Goal: Task Accomplishment & Management: Manage account settings

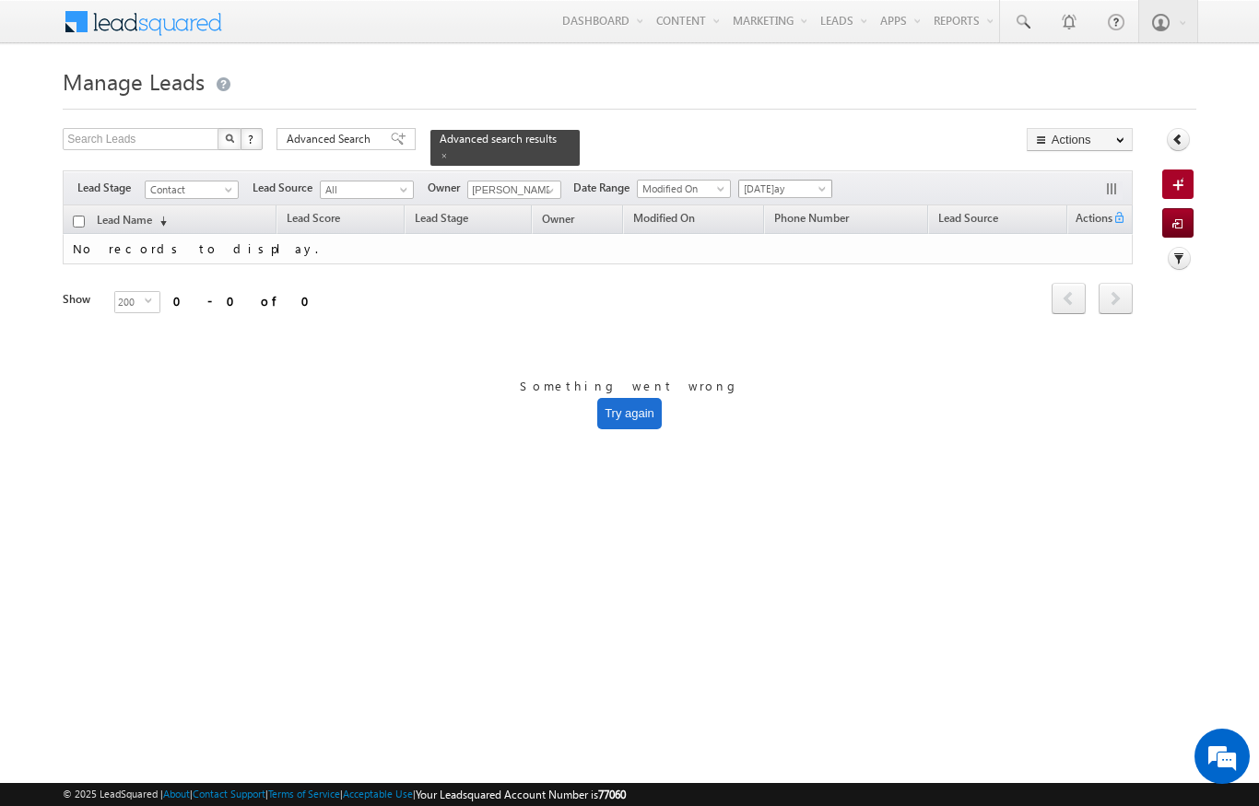
click at [817, 181] on span "[DATE]ay" at bounding box center [783, 189] width 88 height 17
click at [868, 90] on h1 "Manage Leads" at bounding box center [629, 80] width 1133 height 36
click at [559, 180] on div "Nir[PERSON_NAME]r[PERSON_NAME]" at bounding box center [513, 189] width 92 height 19
click at [811, 187] on span "[DATE]ay" at bounding box center [783, 189] width 88 height 17
click at [776, 203] on link "All Time" at bounding box center [788, 198] width 93 height 17
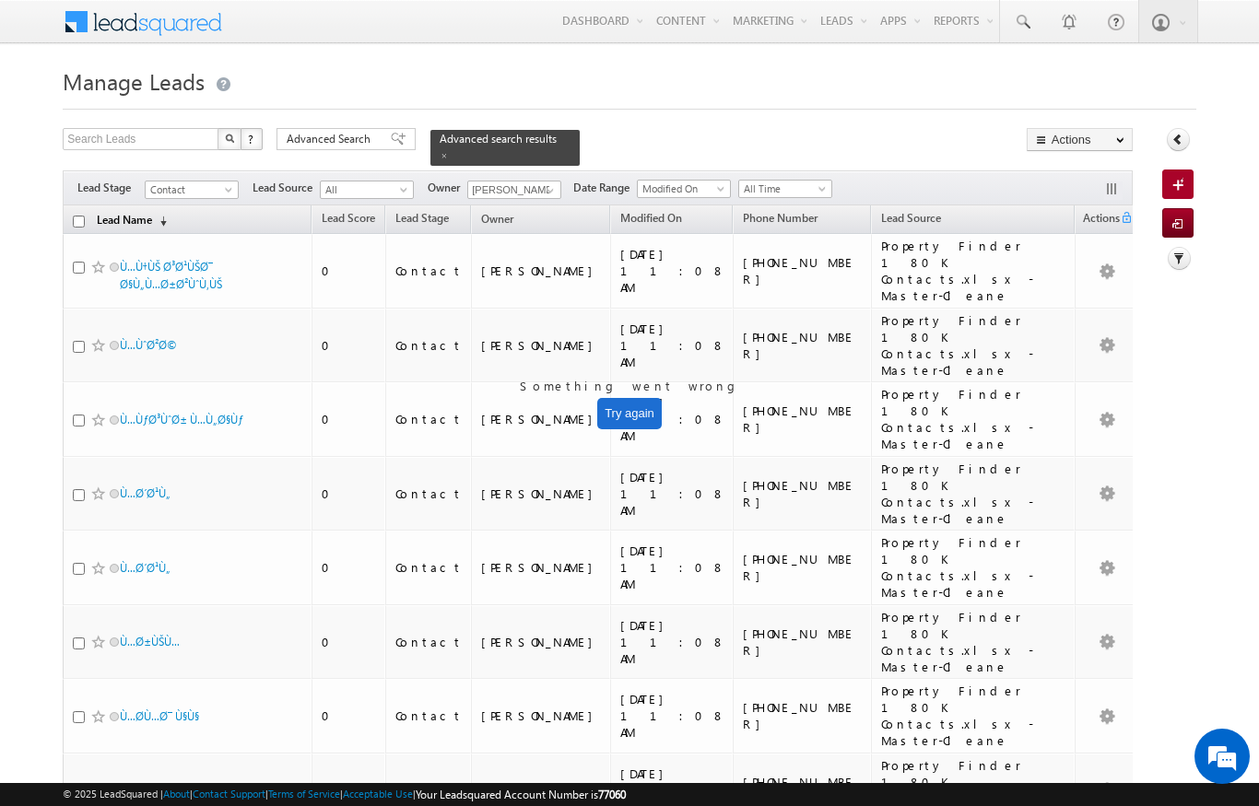
click at [147, 209] on link "Lead Name (sorted descending)" at bounding box center [132, 221] width 88 height 24
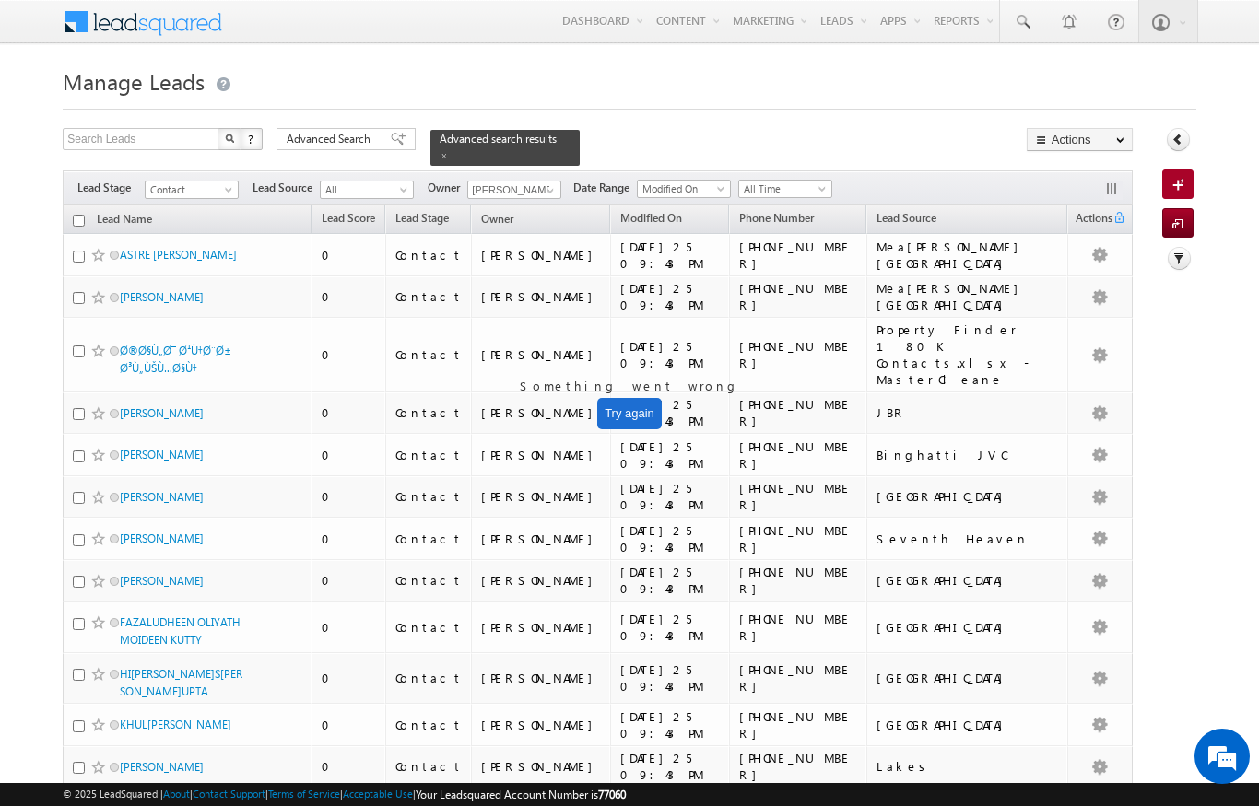
click at [76, 215] on input "checkbox" at bounding box center [79, 221] width 12 height 12
checkbox input "true"
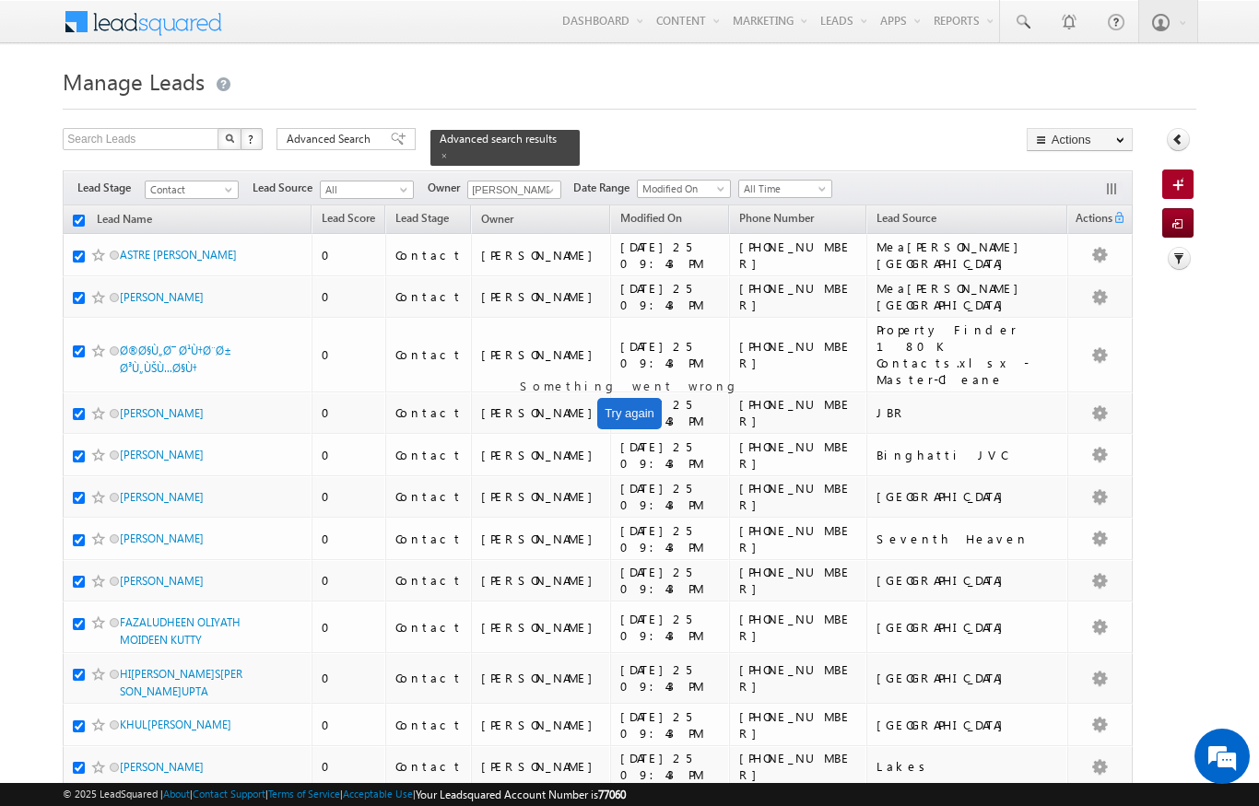
checkbox input "true"
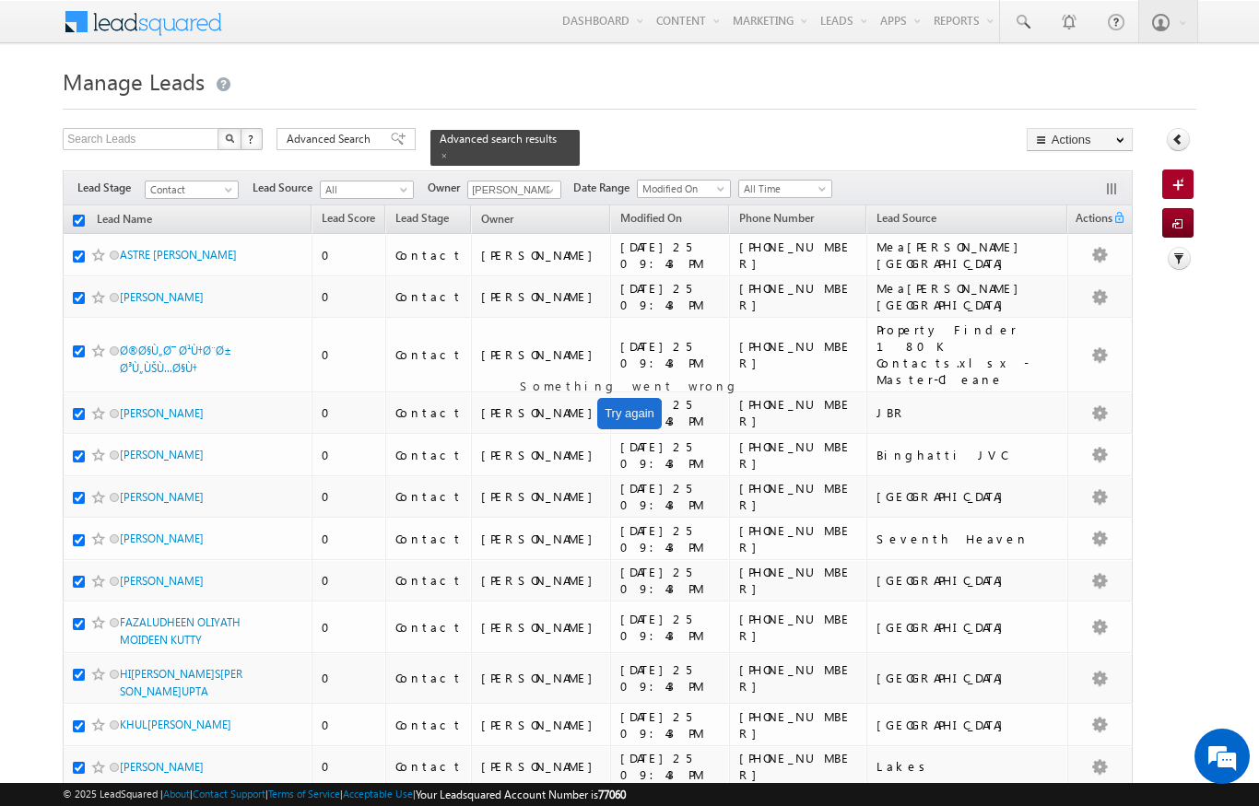
checkbox input "true"
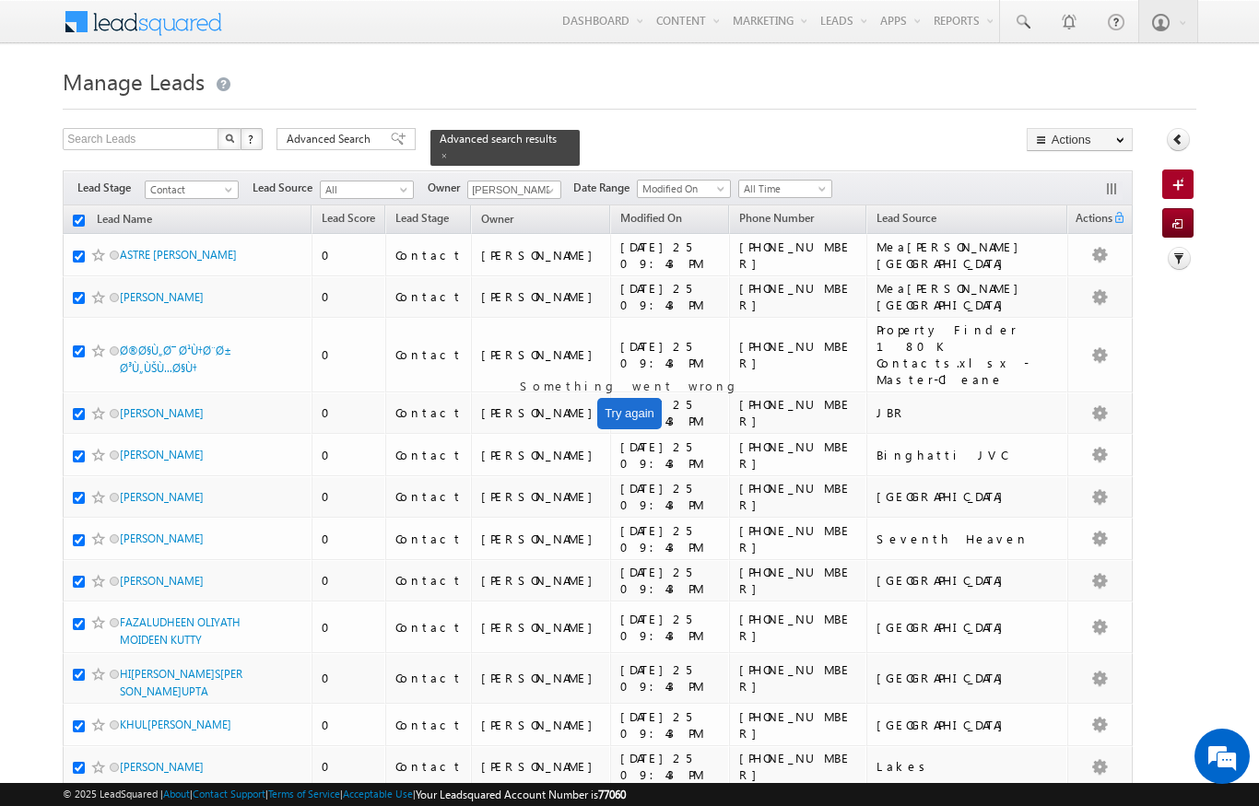
checkbox input "true"
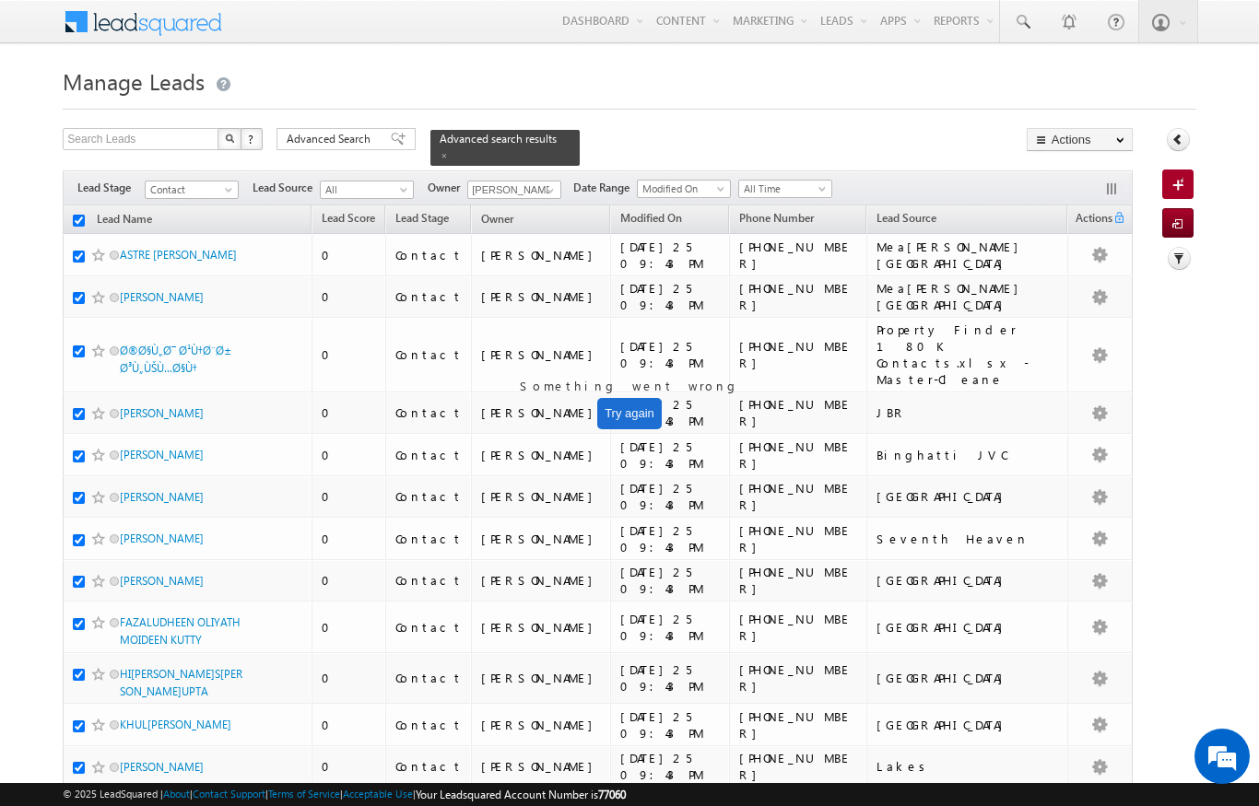
checkbox input "true"
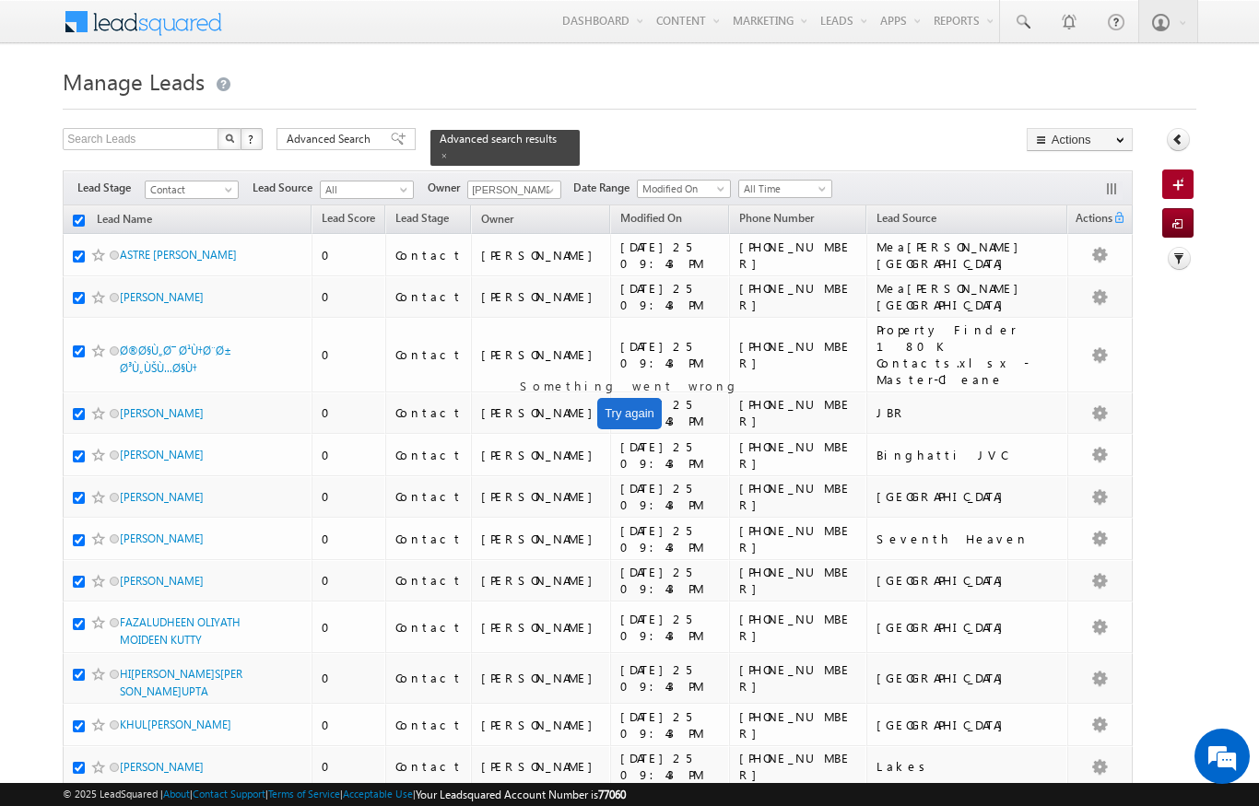
checkbox input "true"
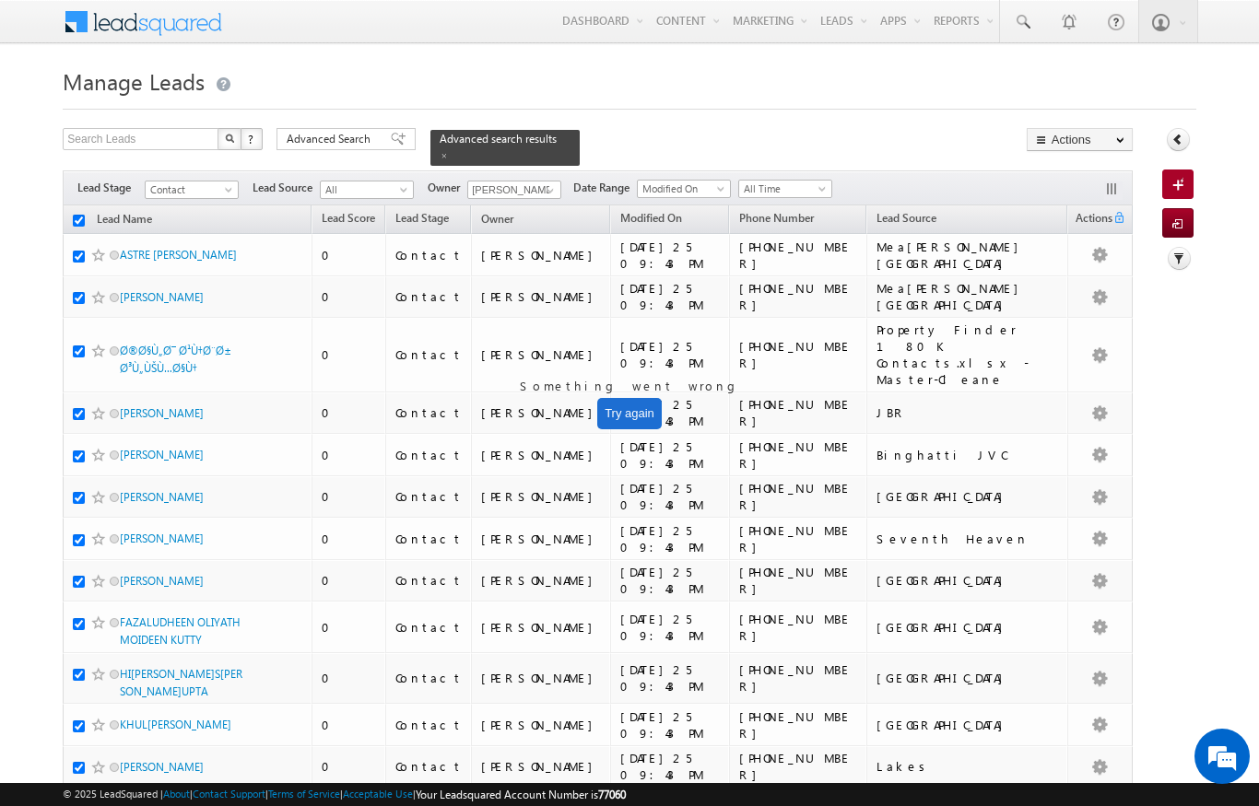
checkbox input "true"
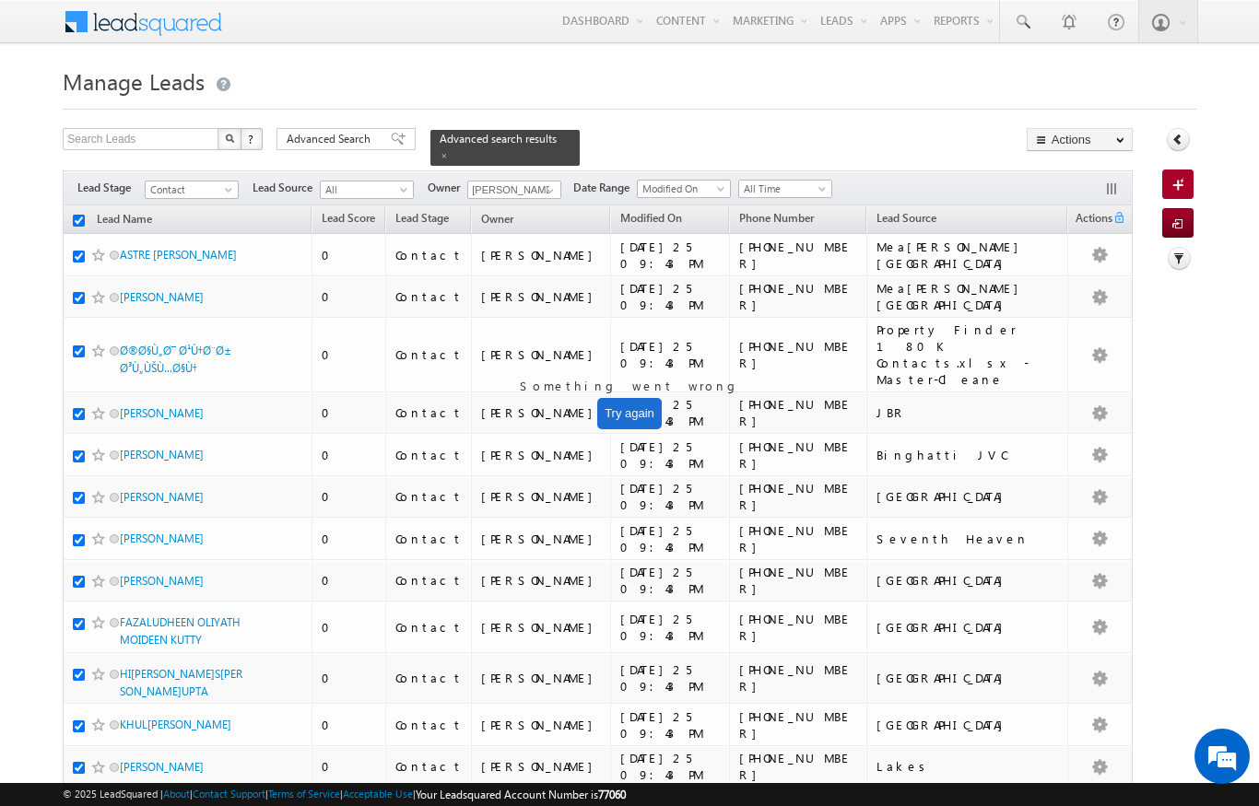
checkbox input "true"
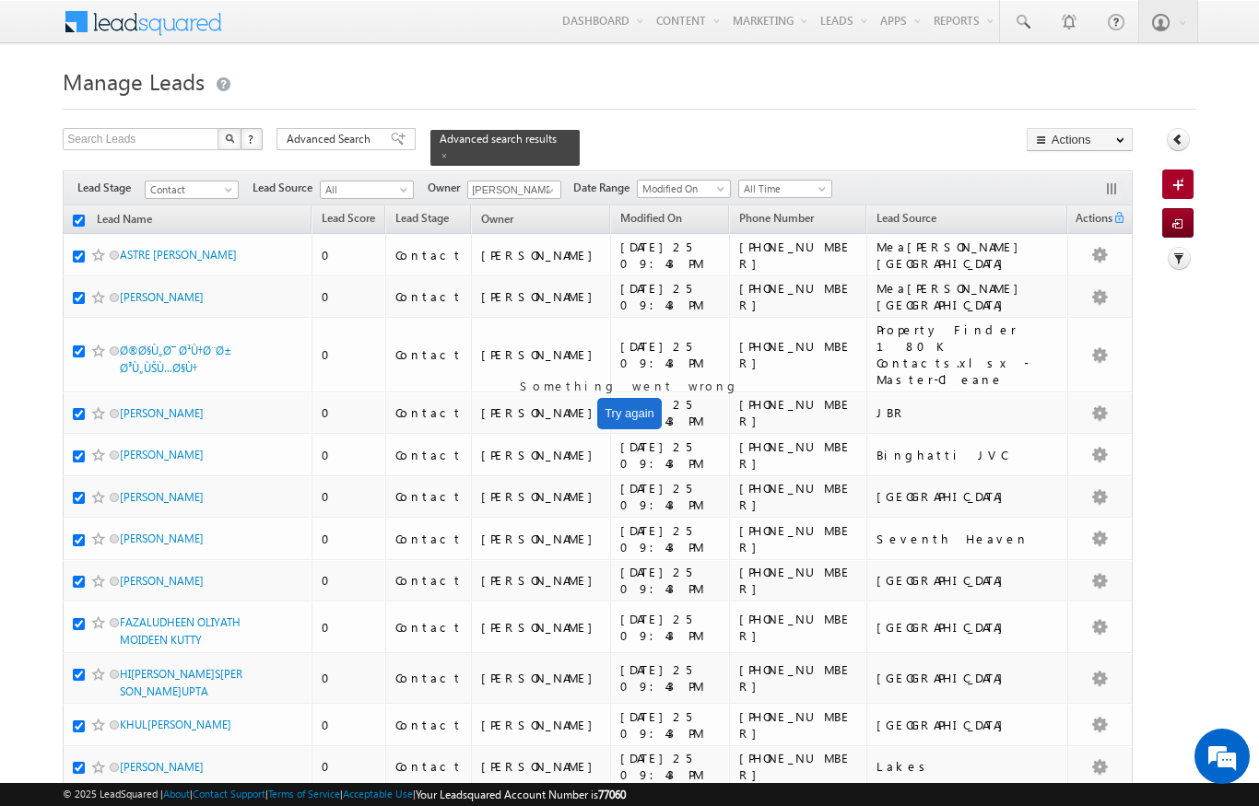
checkbox input "true"
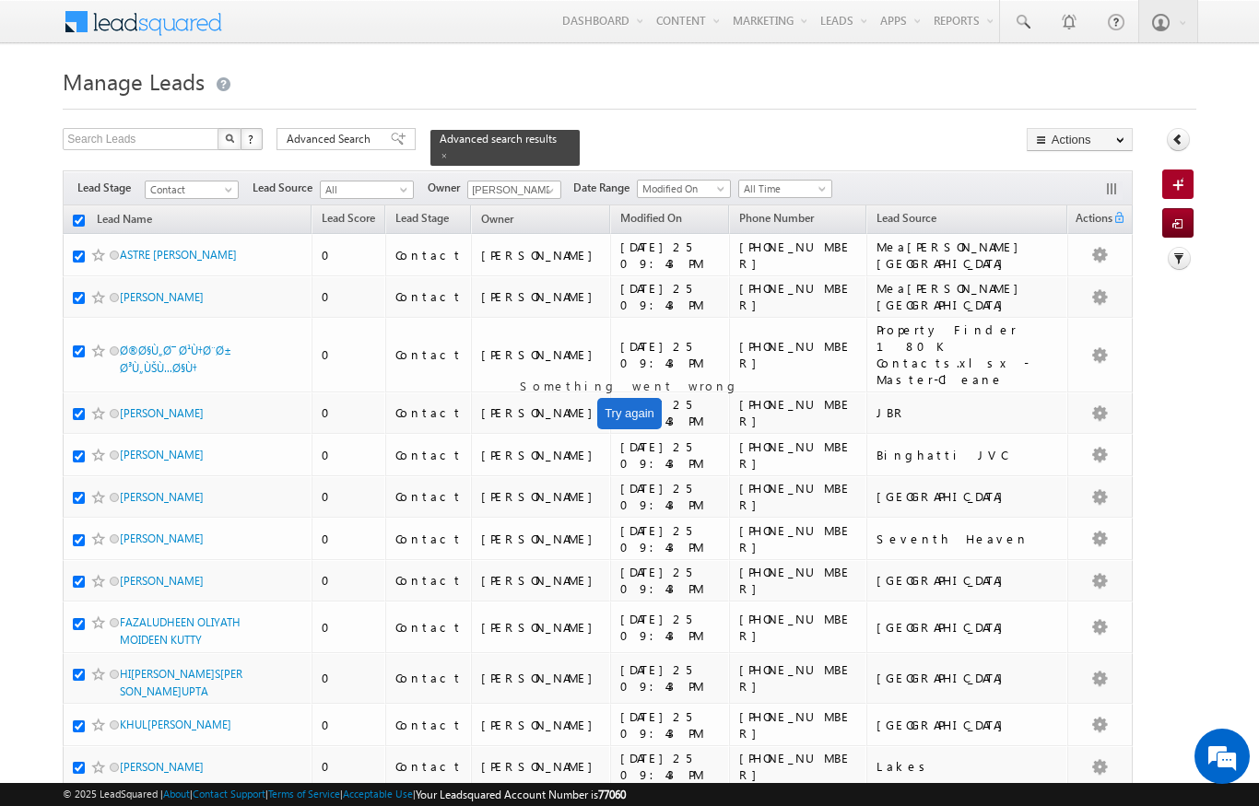
checkbox input "true"
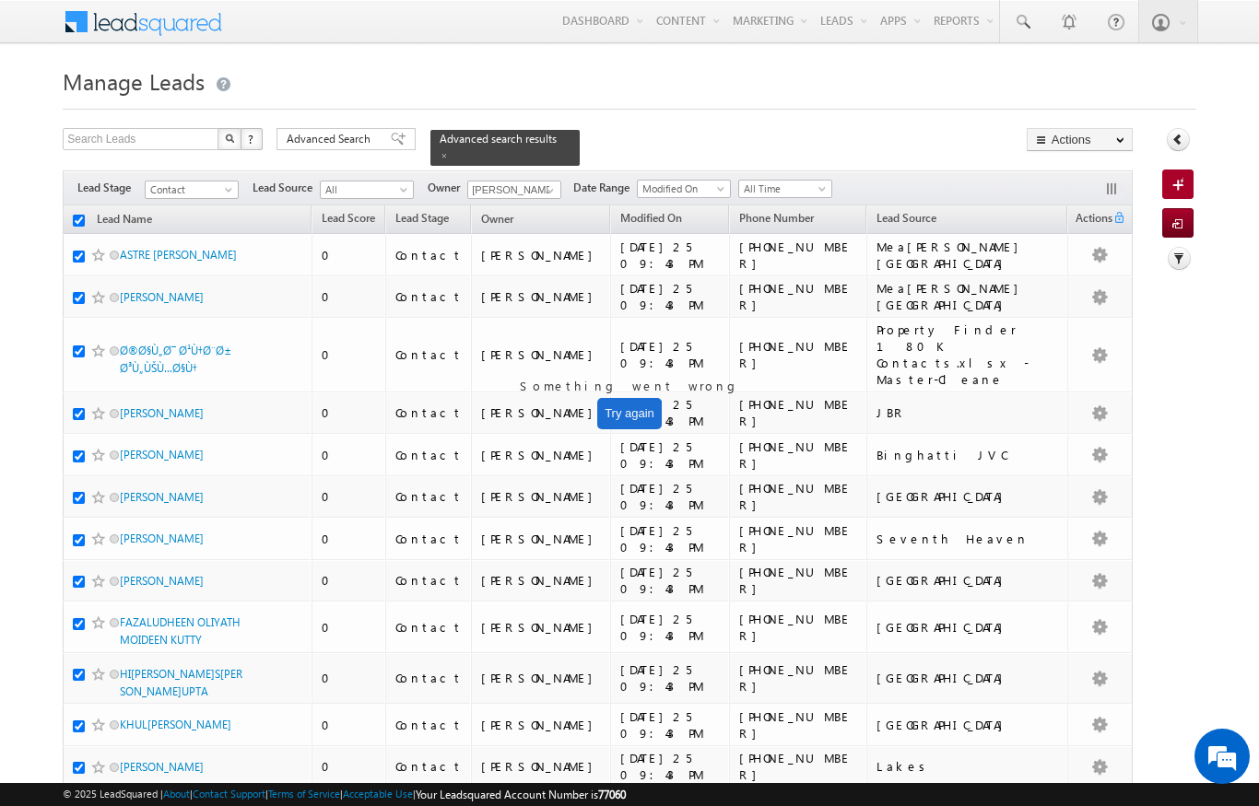
checkbox input "true"
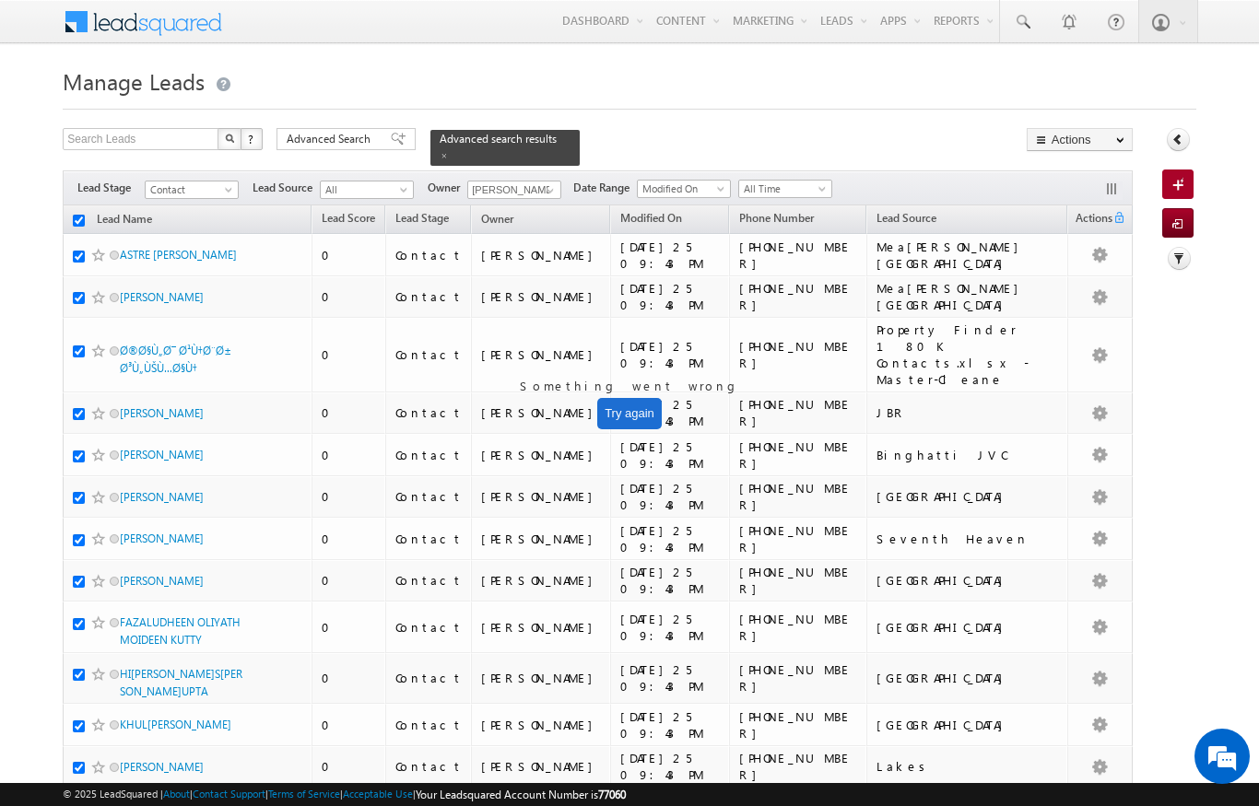
checkbox input "true"
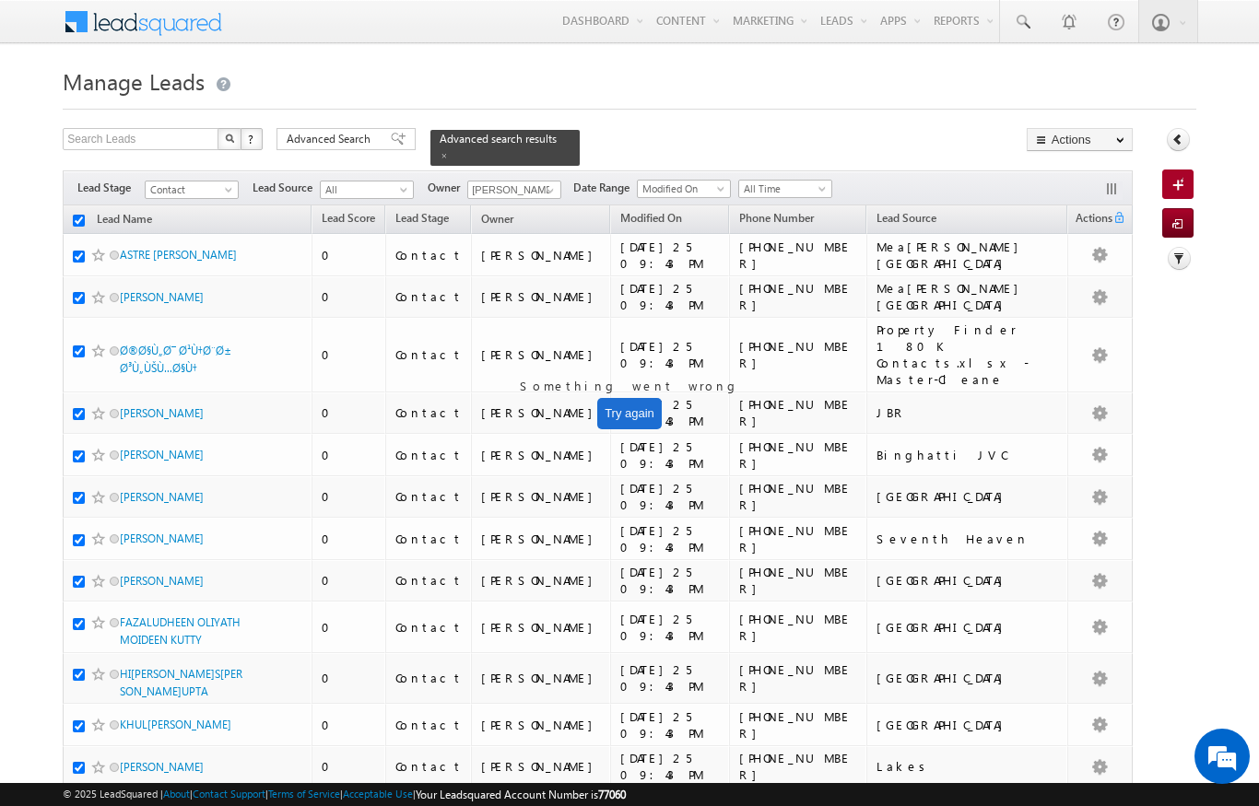
checkbox input "true"
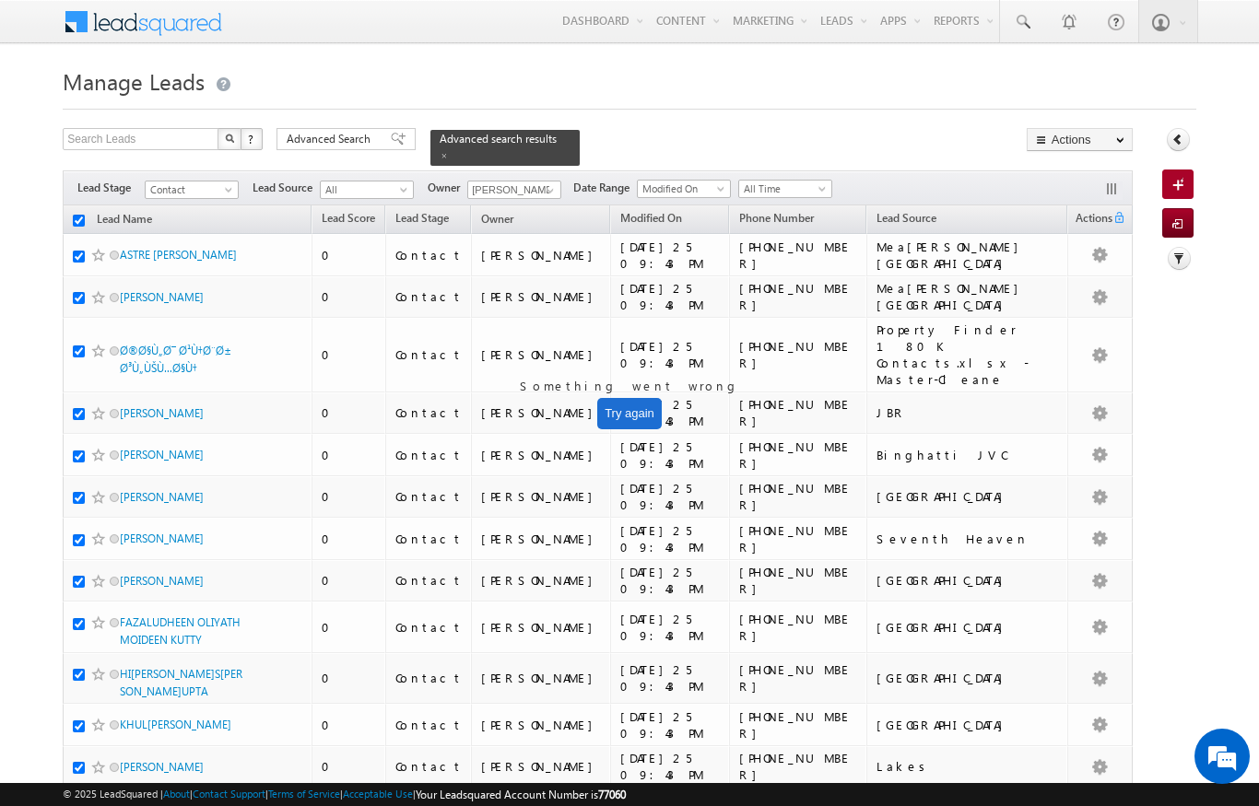
checkbox input "true"
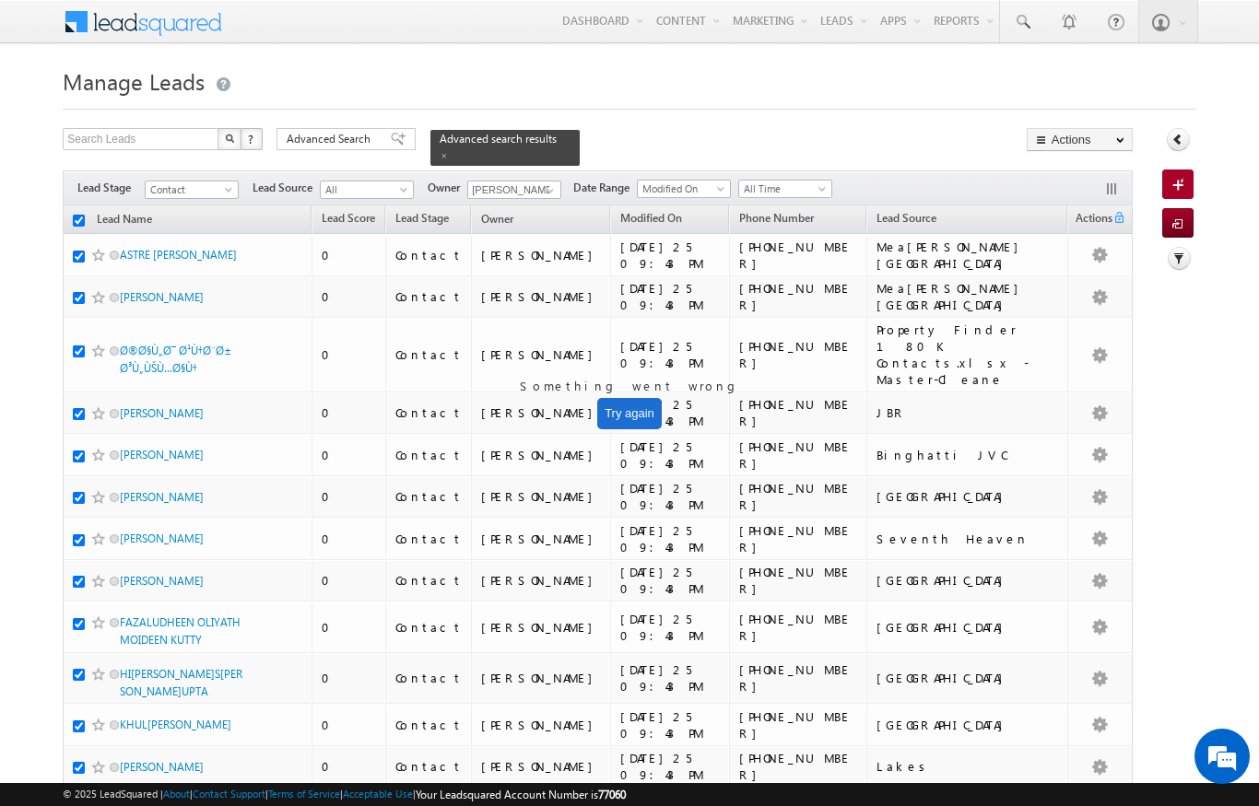
checkbox input "true"
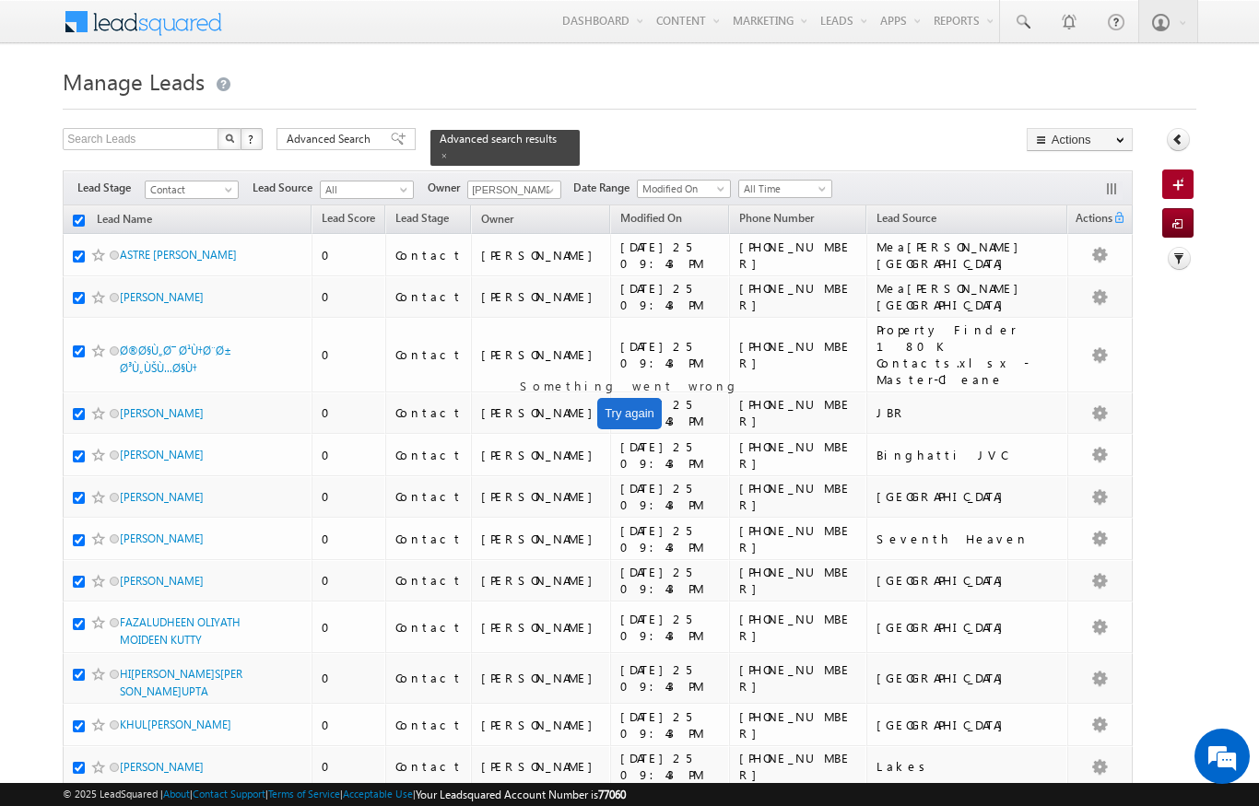
checkbox input "true"
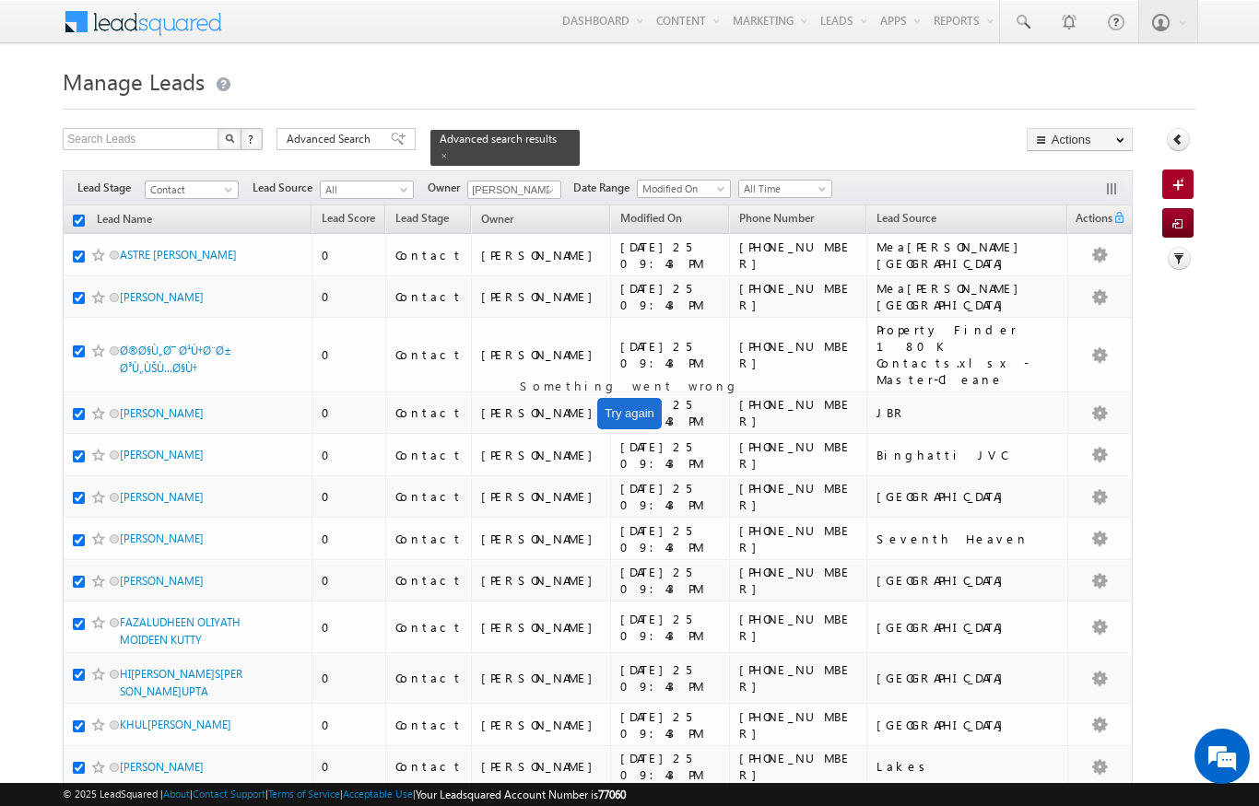
checkbox input "true"
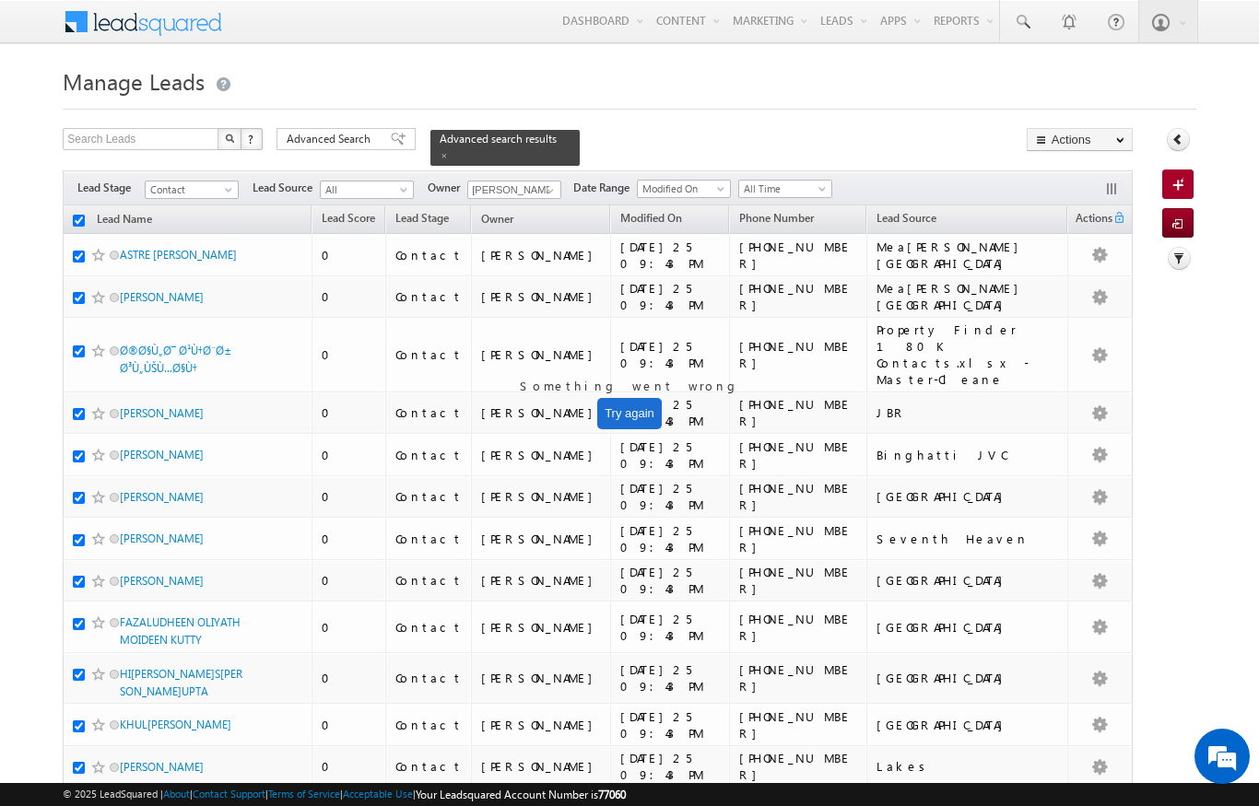
checkbox input "true"
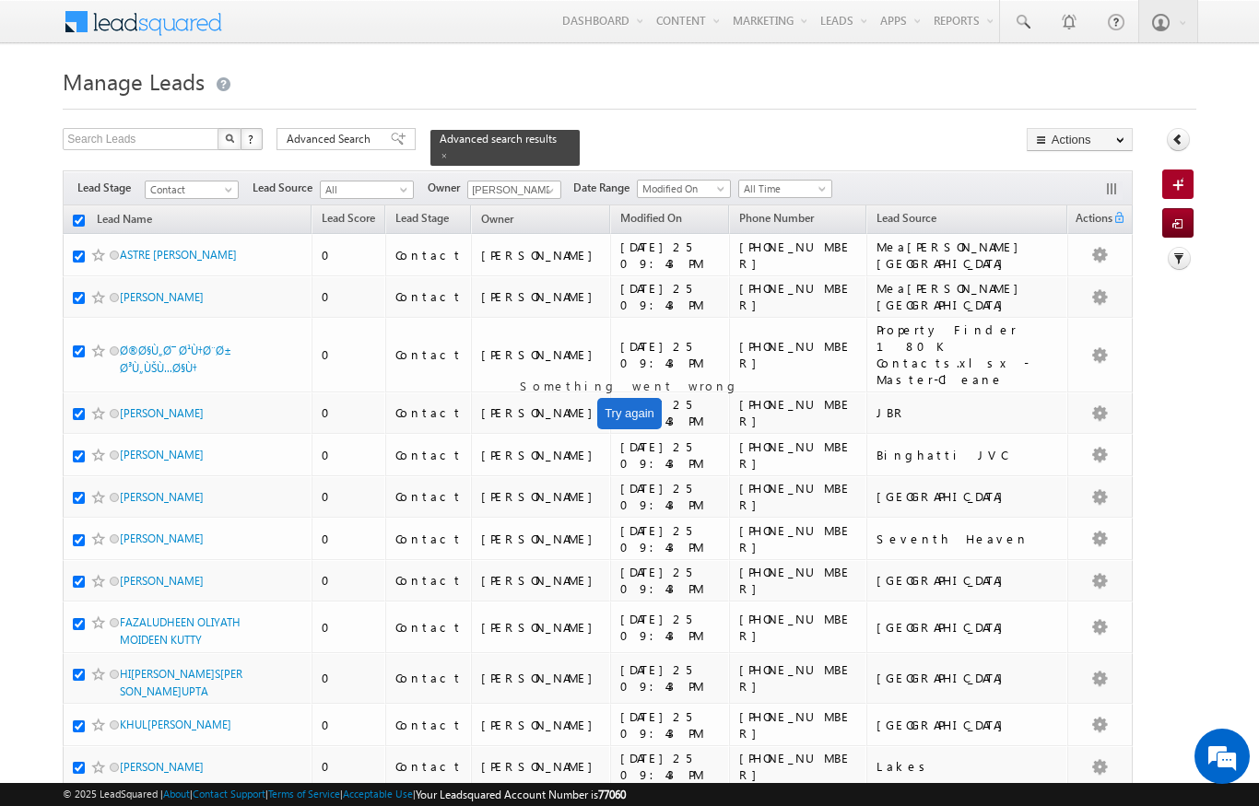
checkbox input "true"
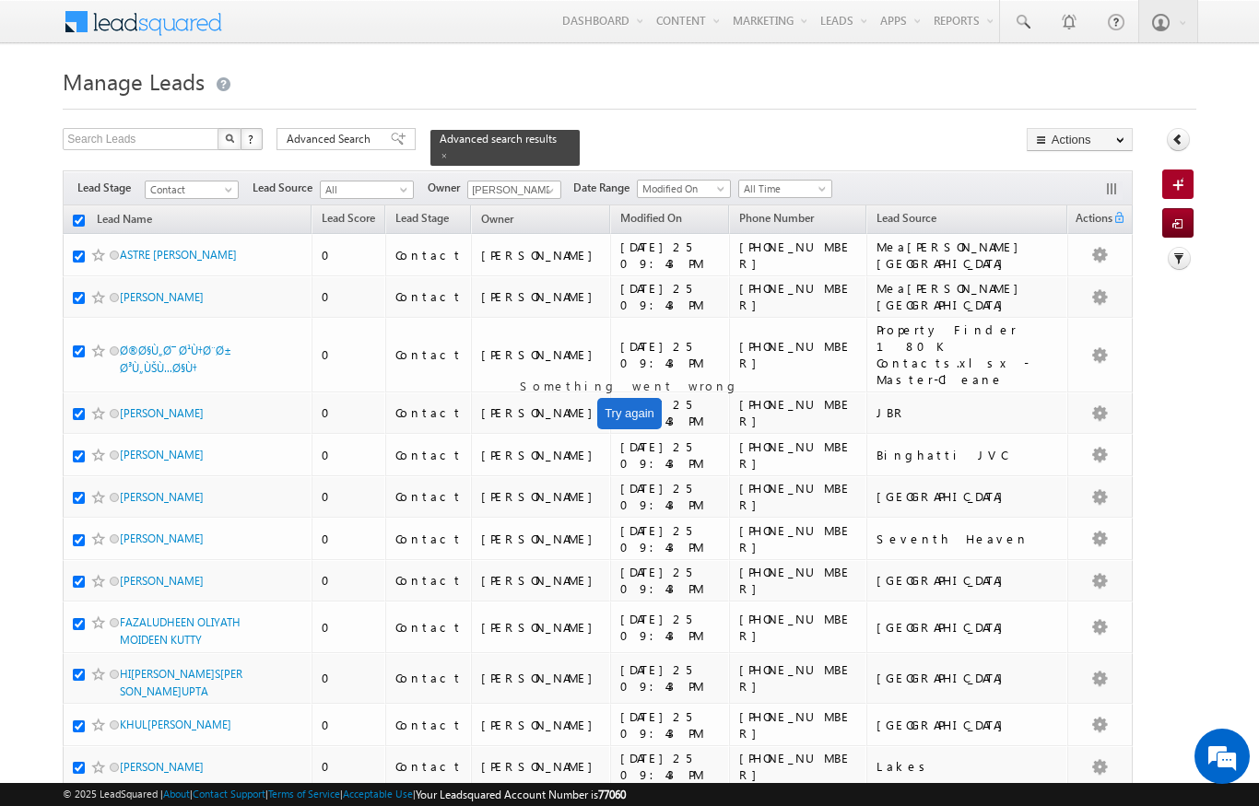
checkbox input "true"
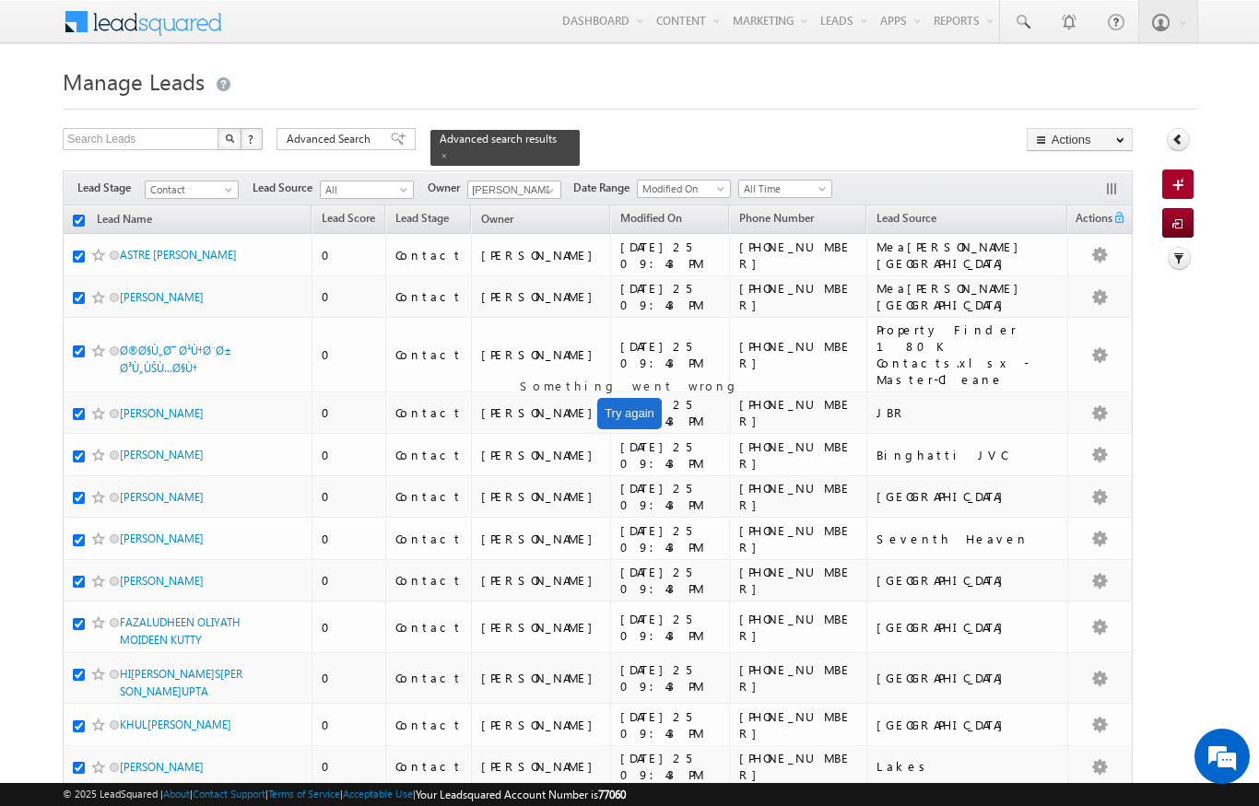
checkbox input "true"
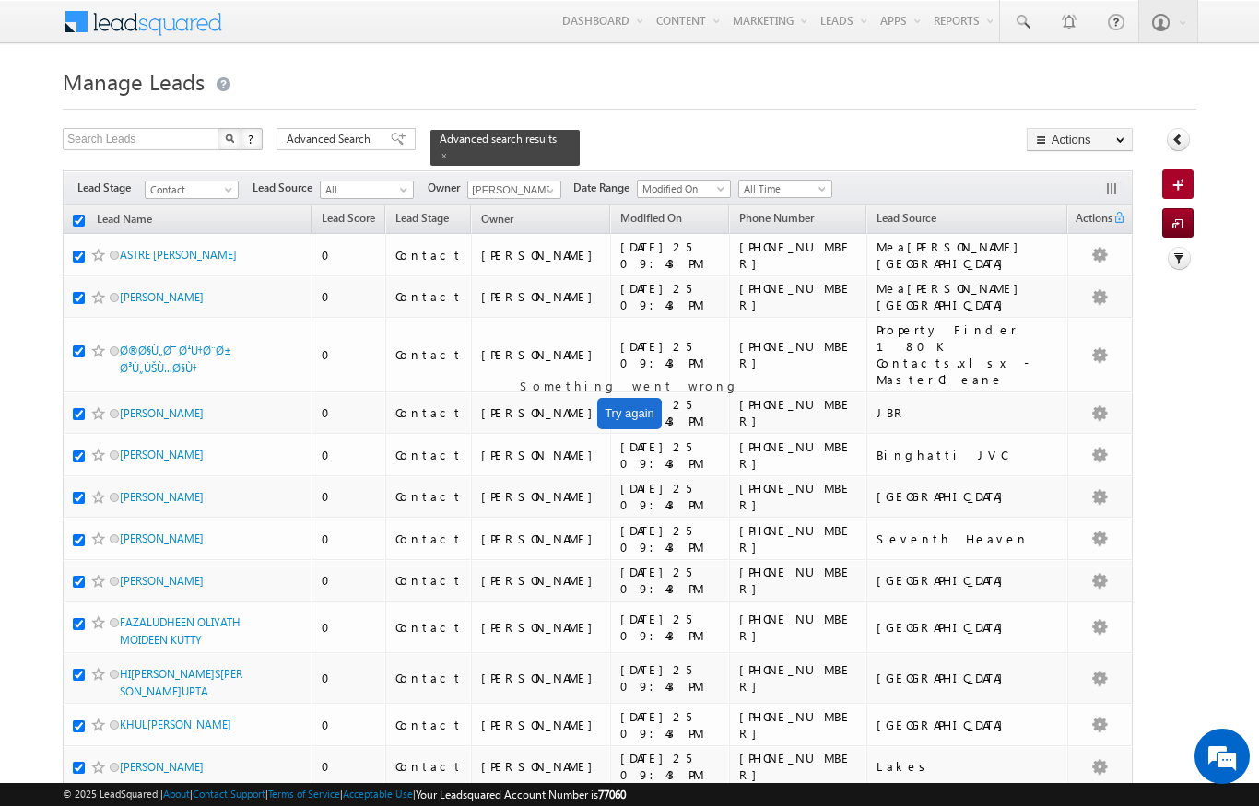
checkbox input "true"
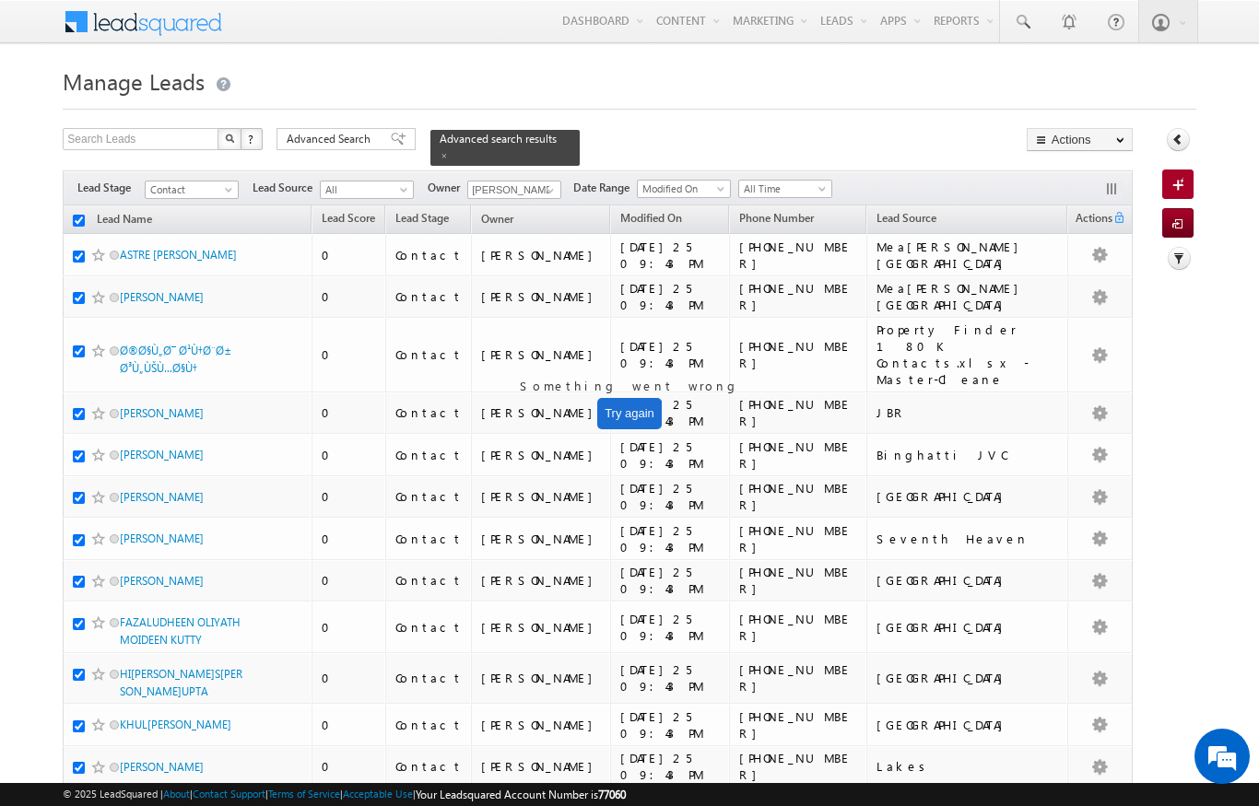
checkbox input "true"
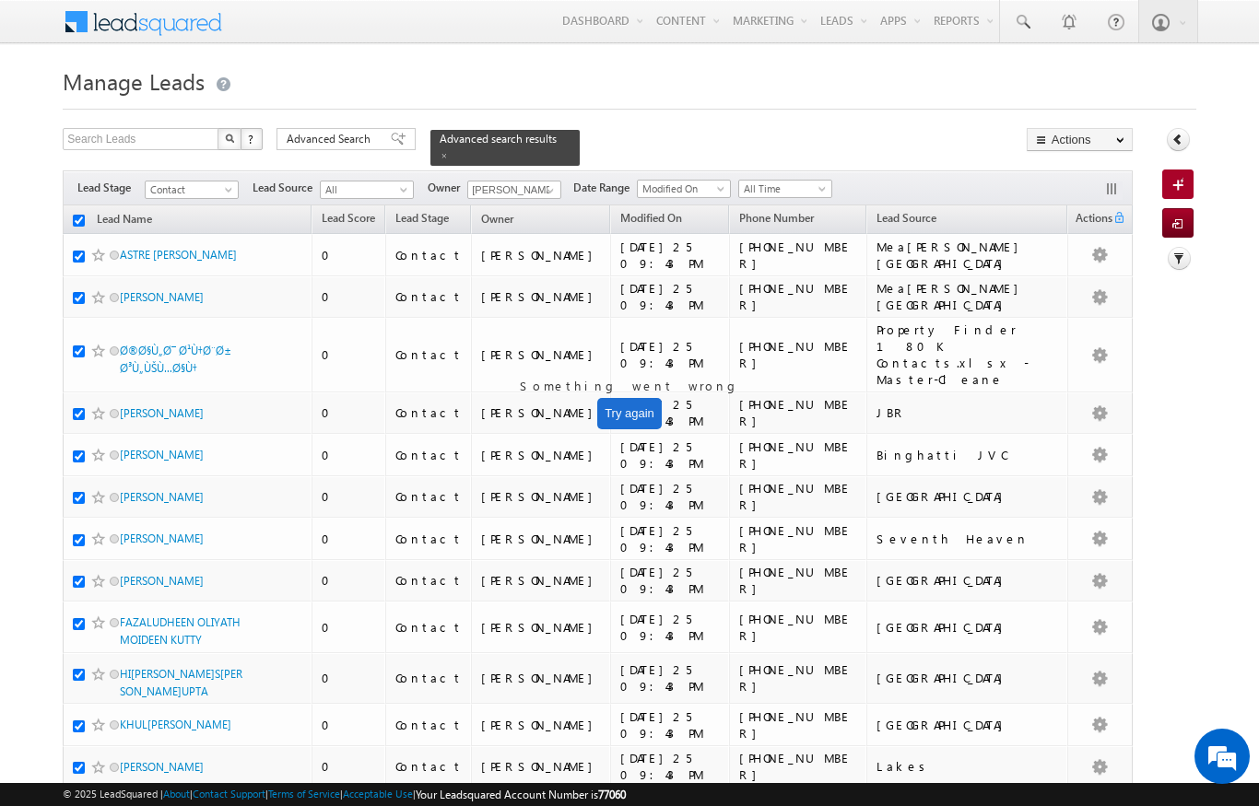
checkbox input "true"
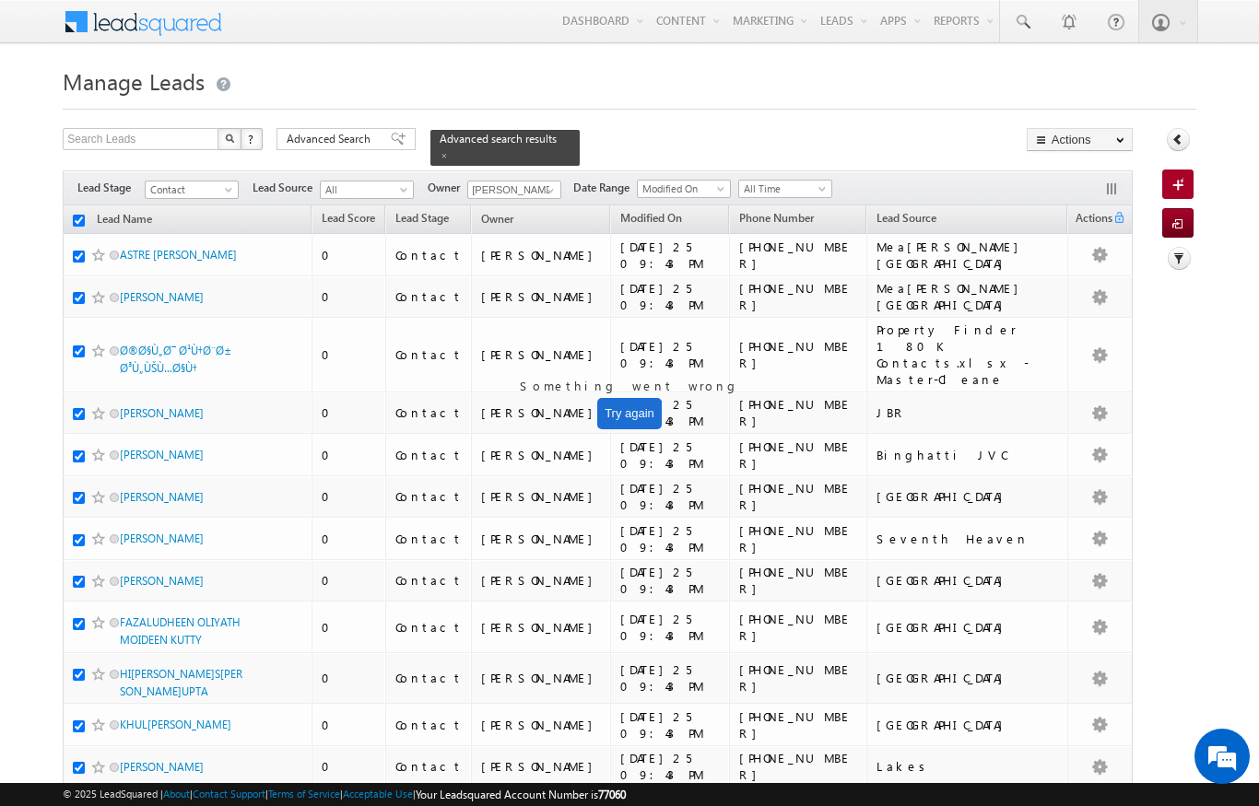
checkbox input "true"
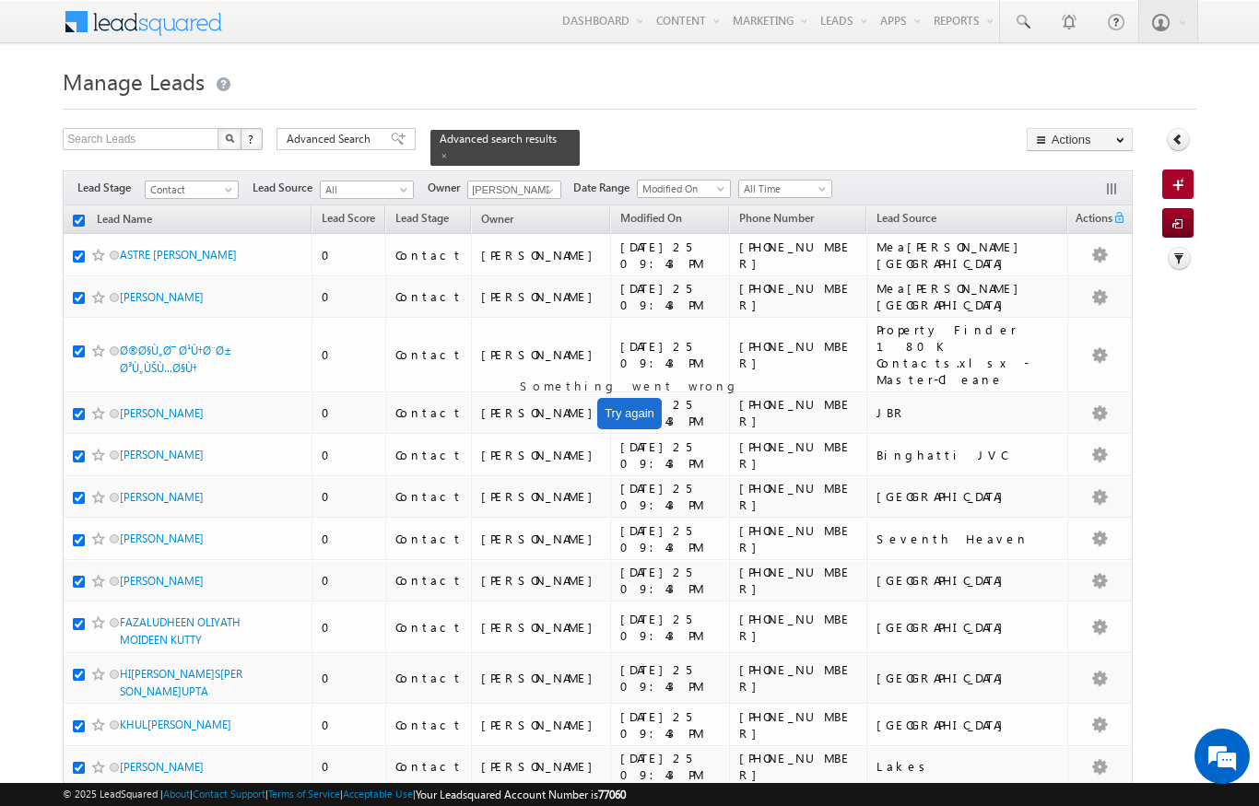
checkbox input "true"
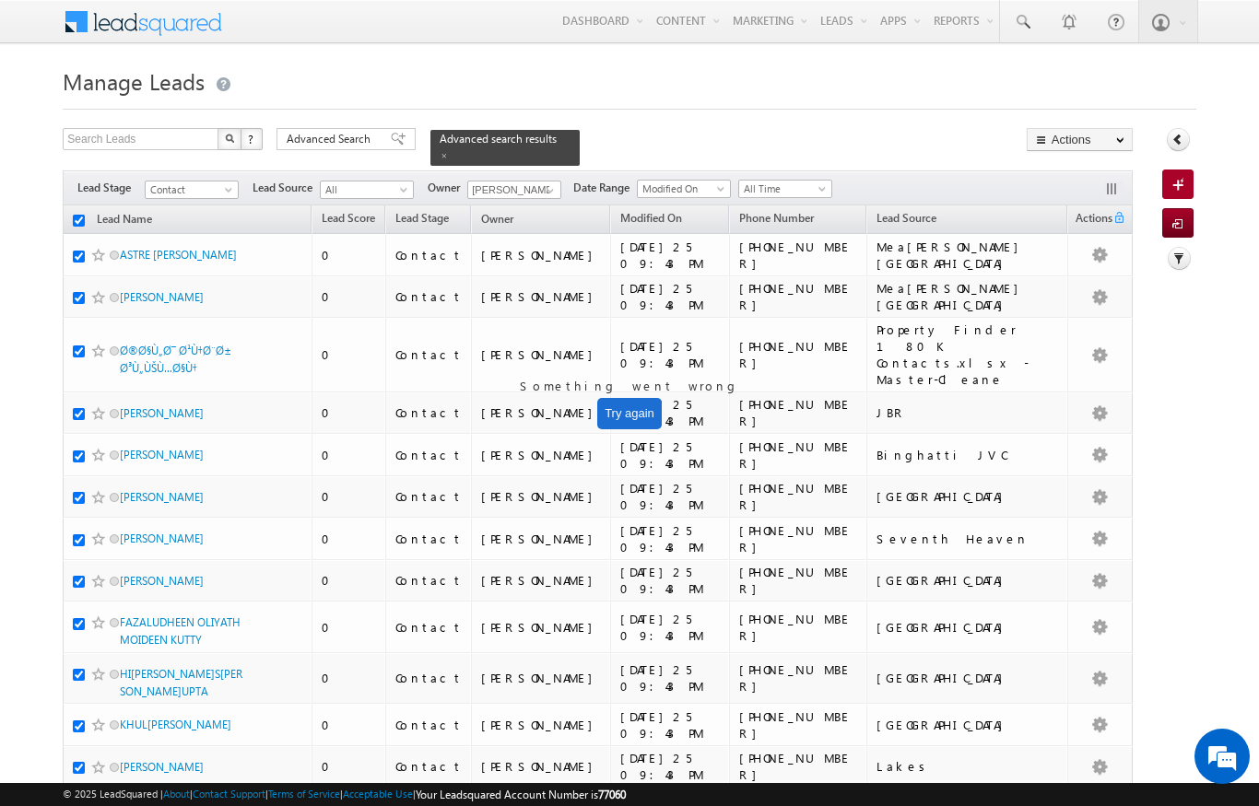
checkbox input "true"
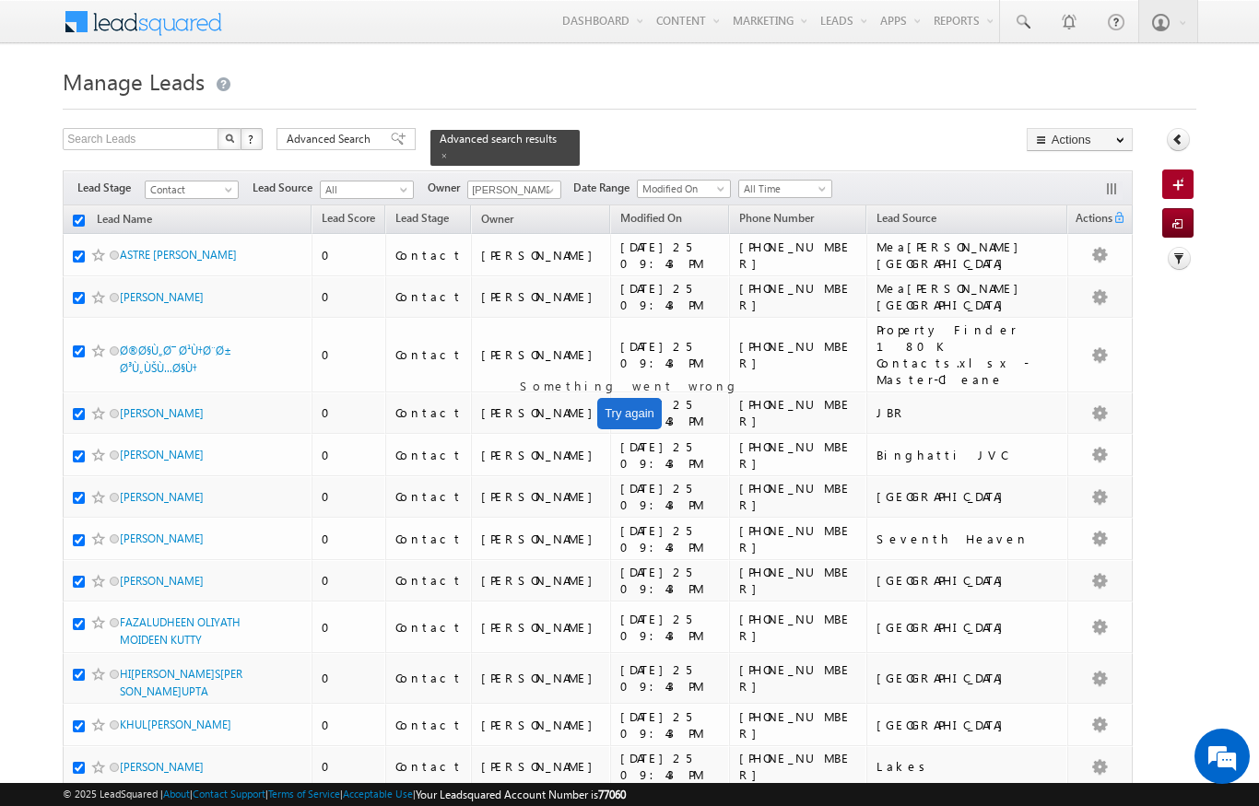
checkbox input "true"
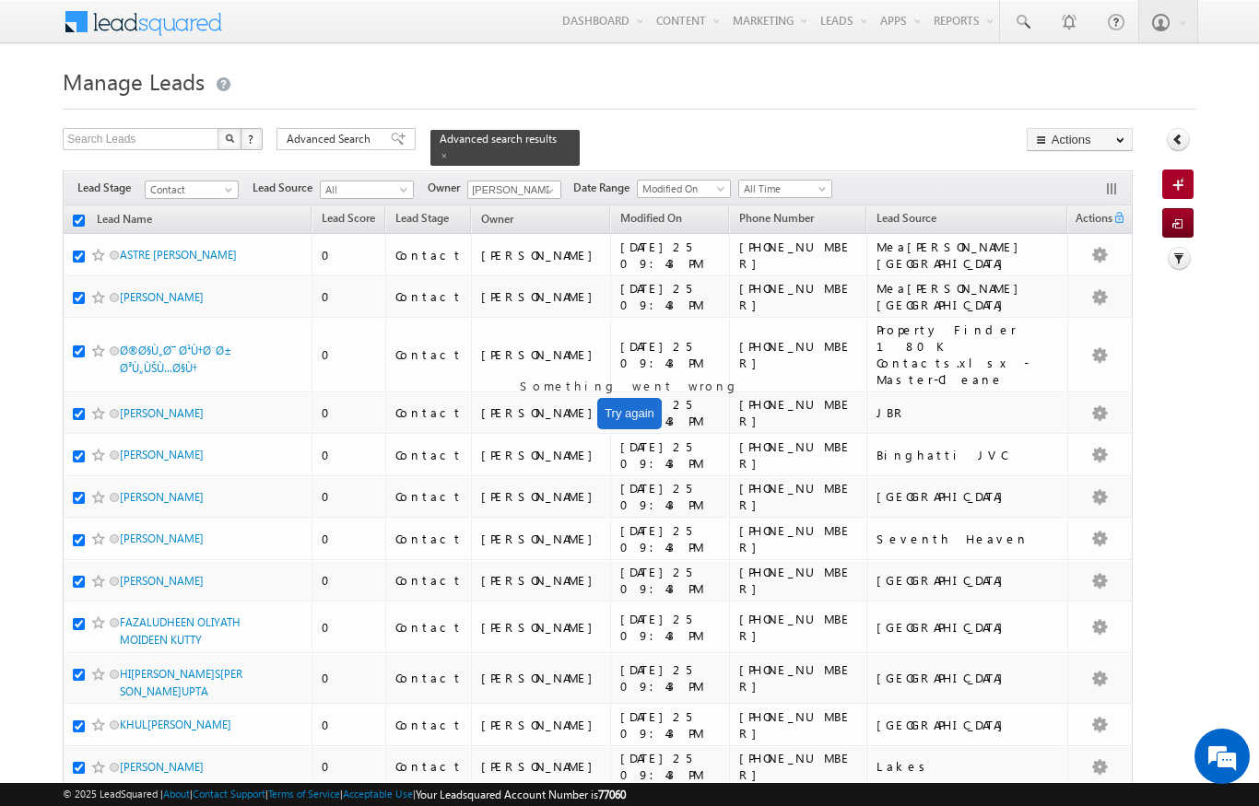
checkbox input "true"
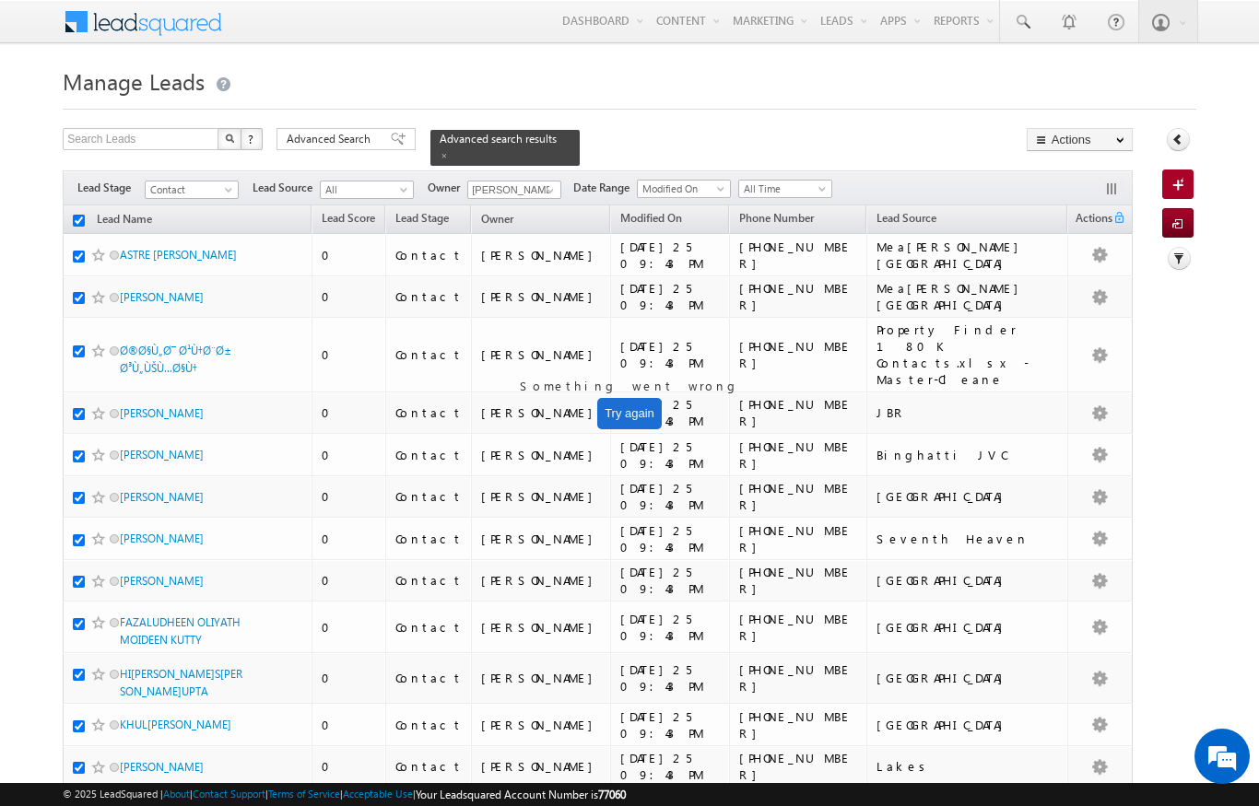
checkbox input "true"
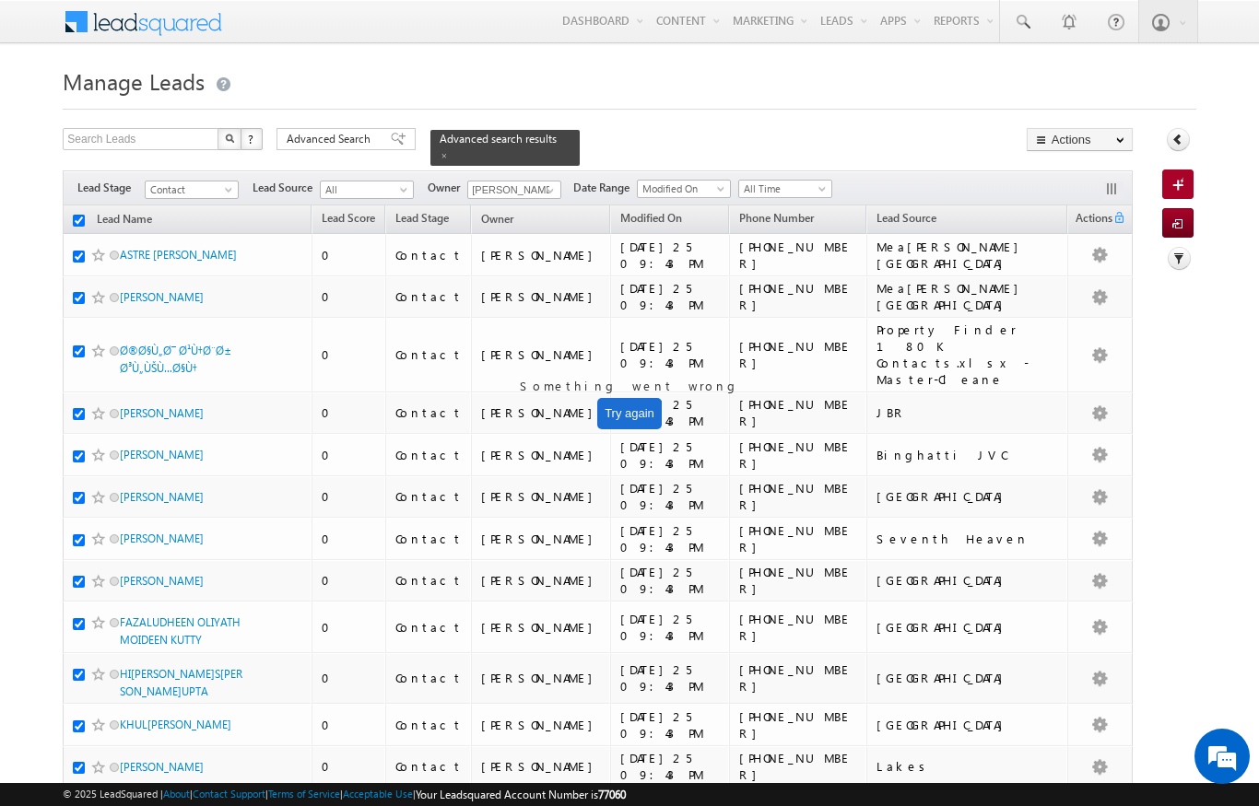
checkbox input "true"
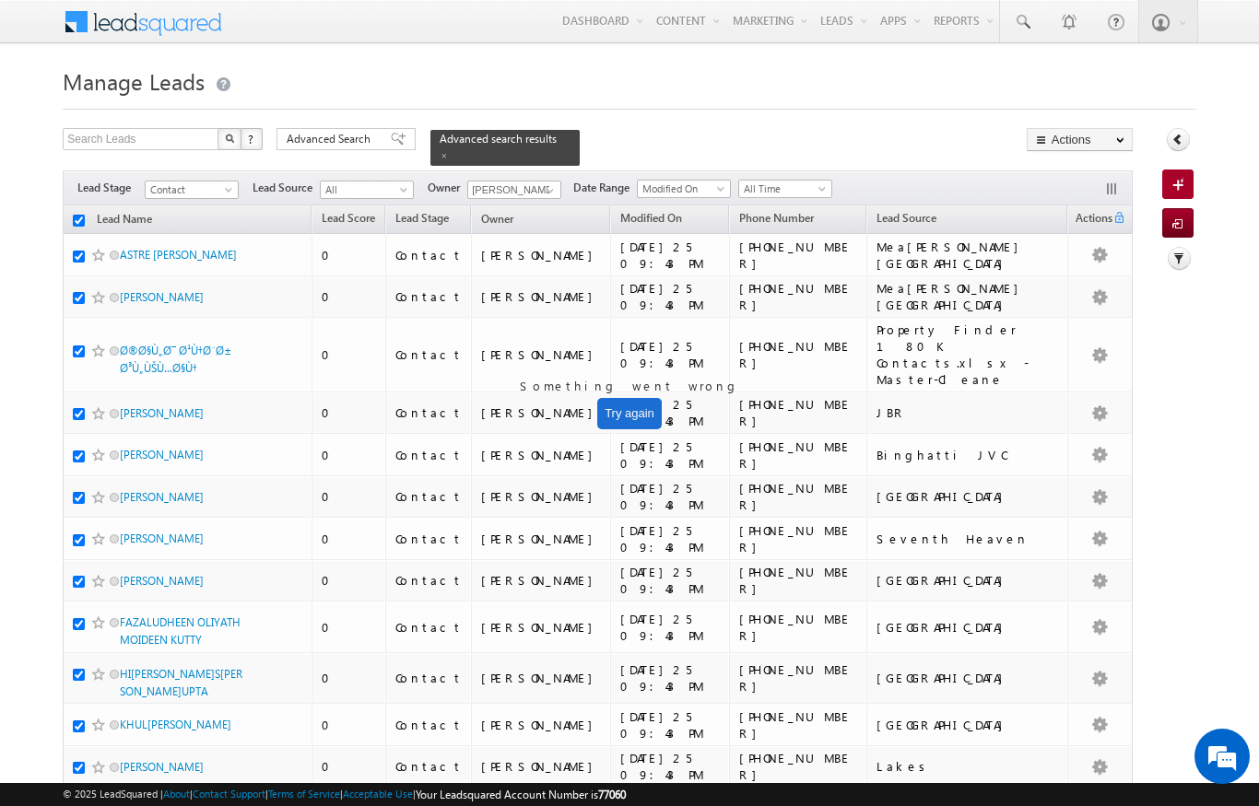
checkbox input "true"
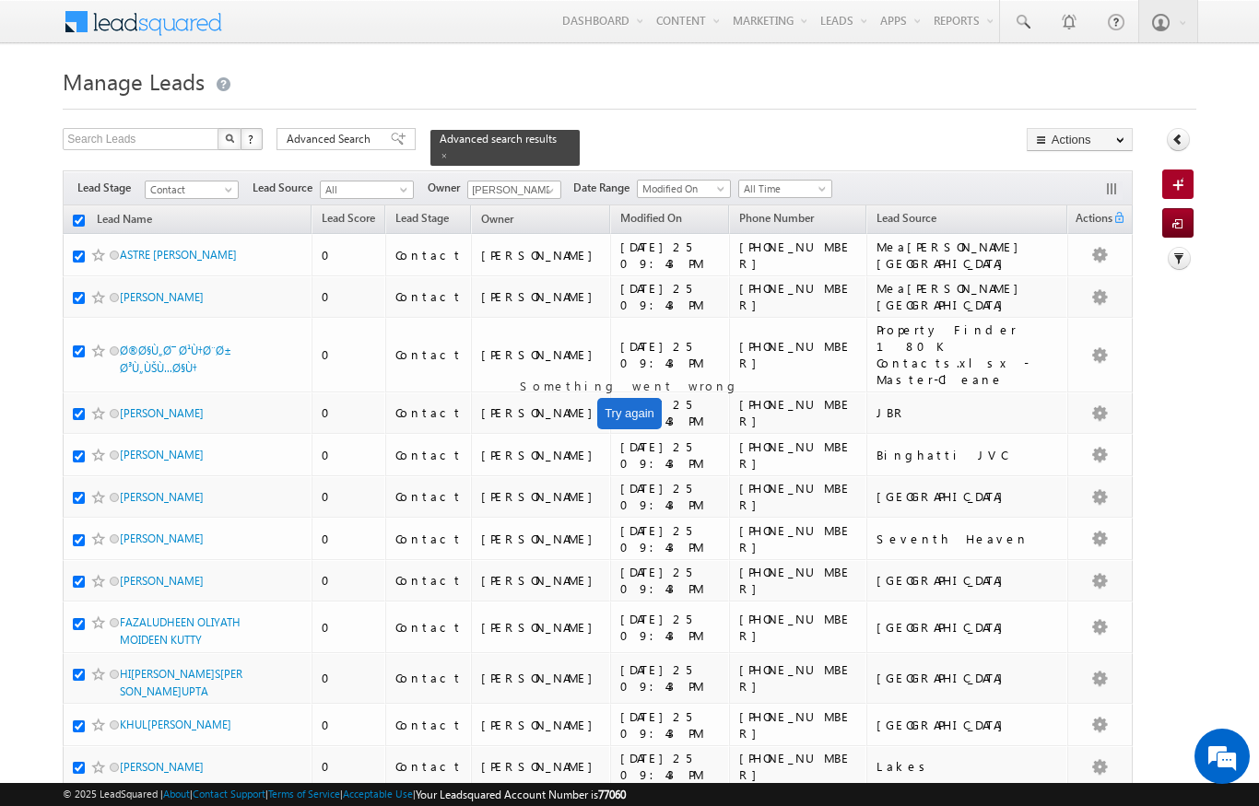
checkbox input "true"
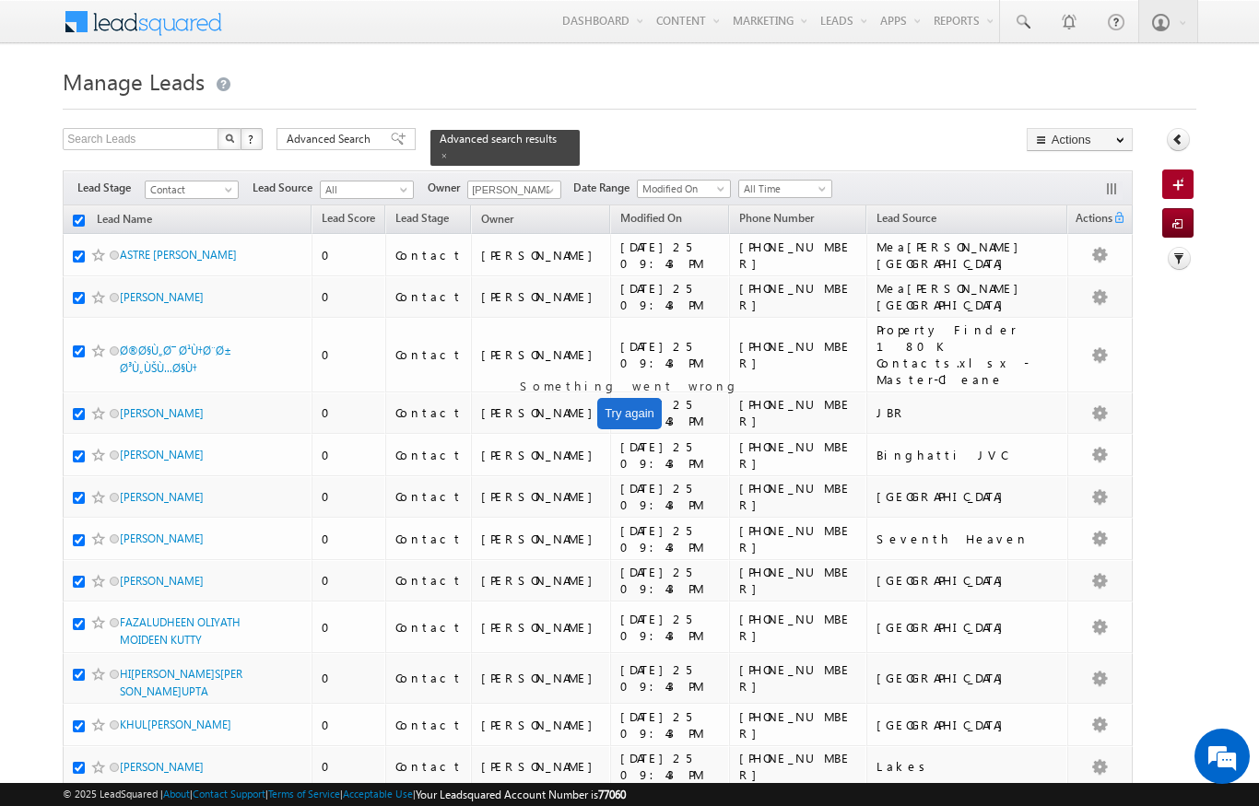
checkbox input "true"
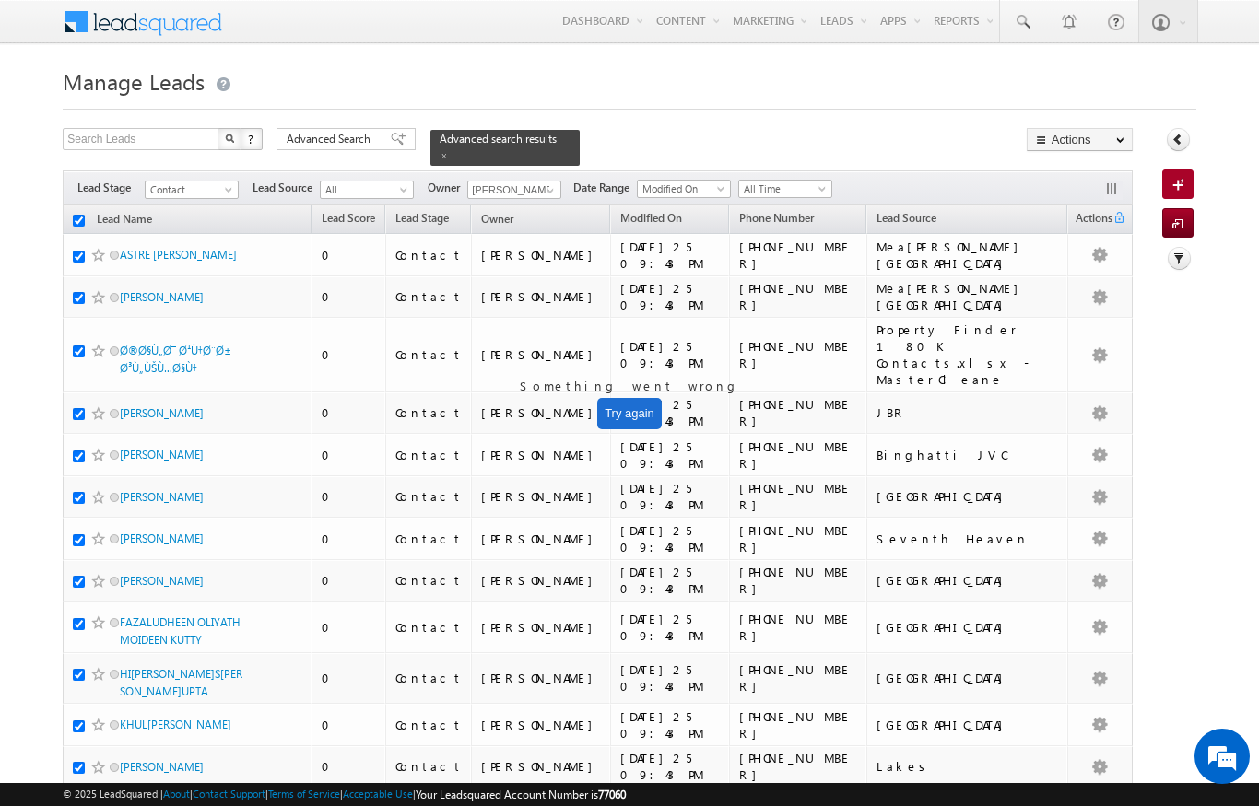
checkbox input "true"
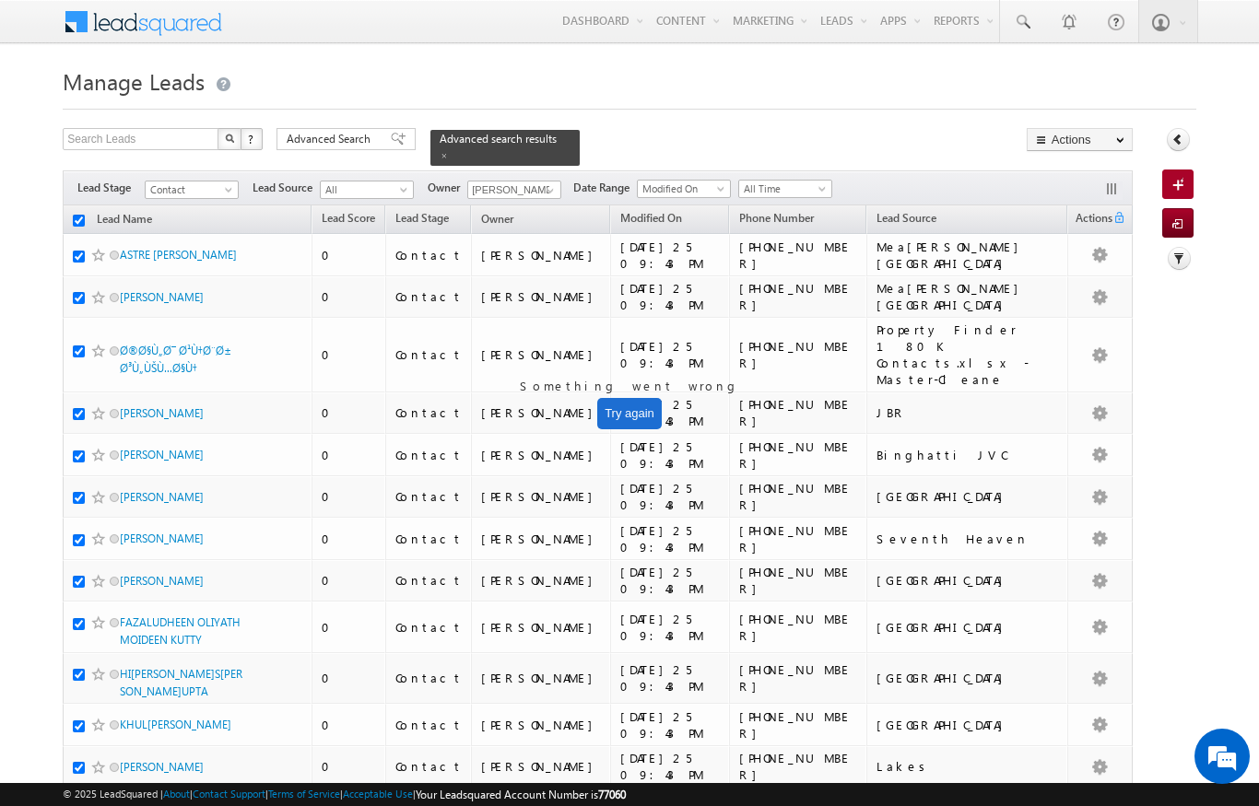
checkbox input "true"
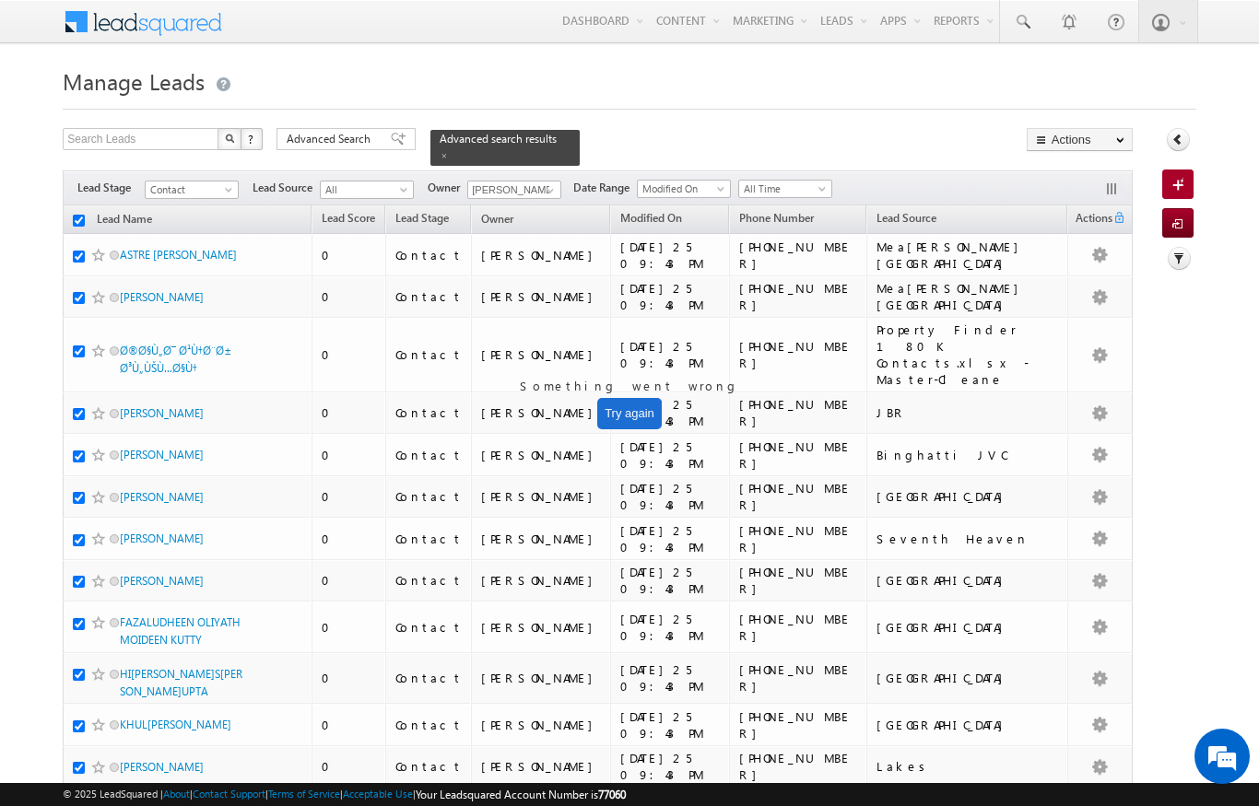
checkbox input "true"
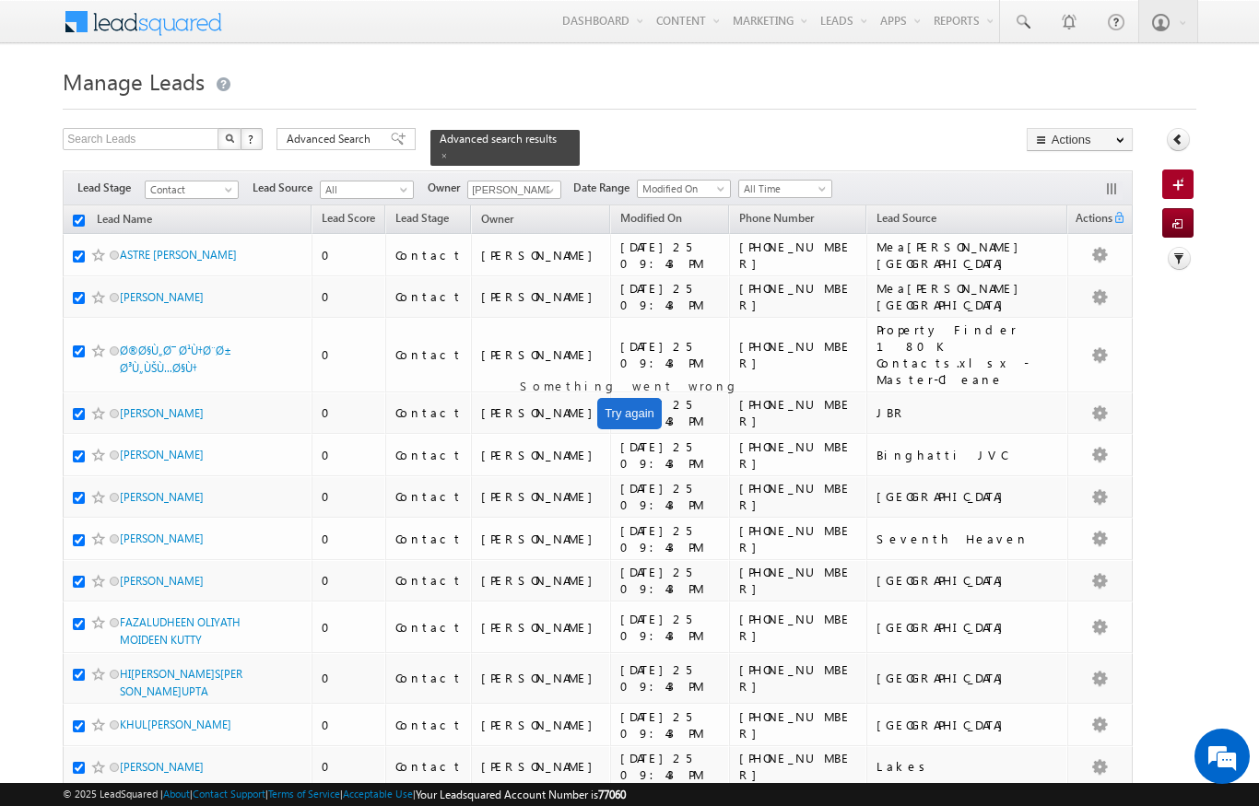
checkbox input "true"
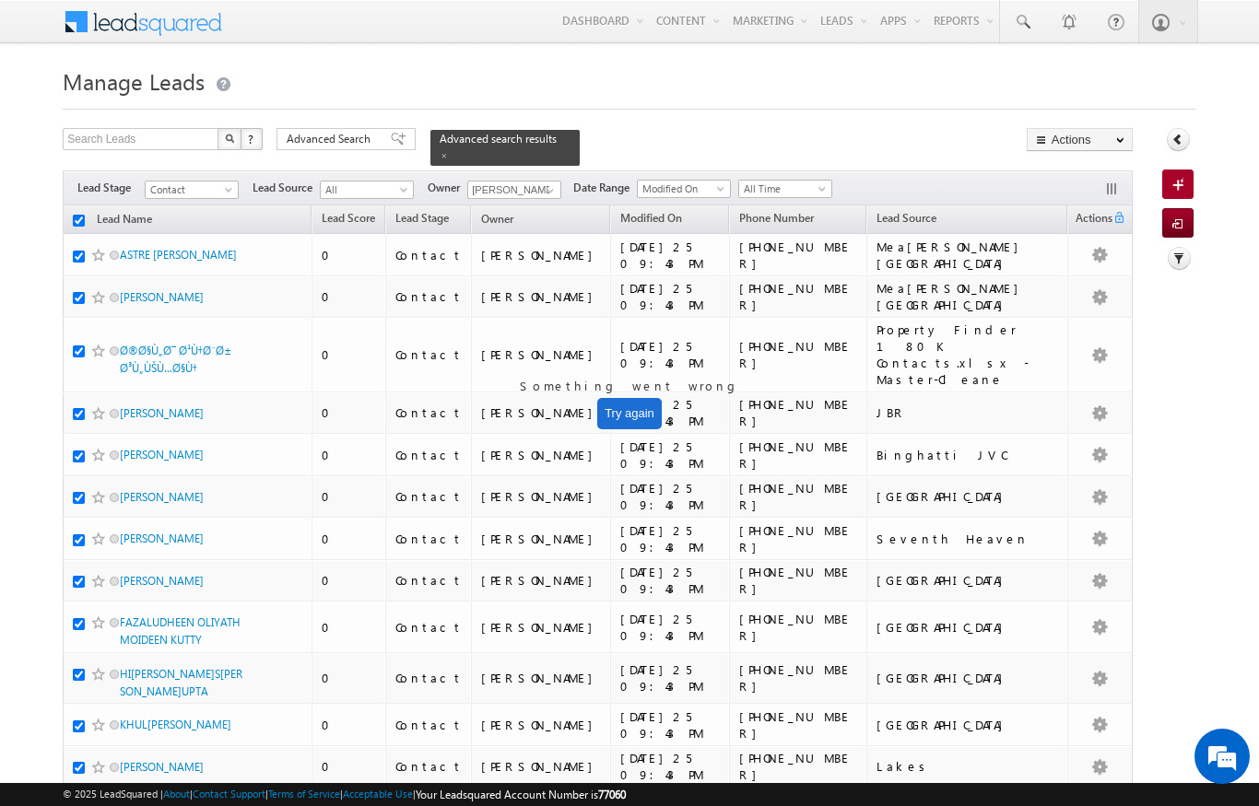
checkbox input "true"
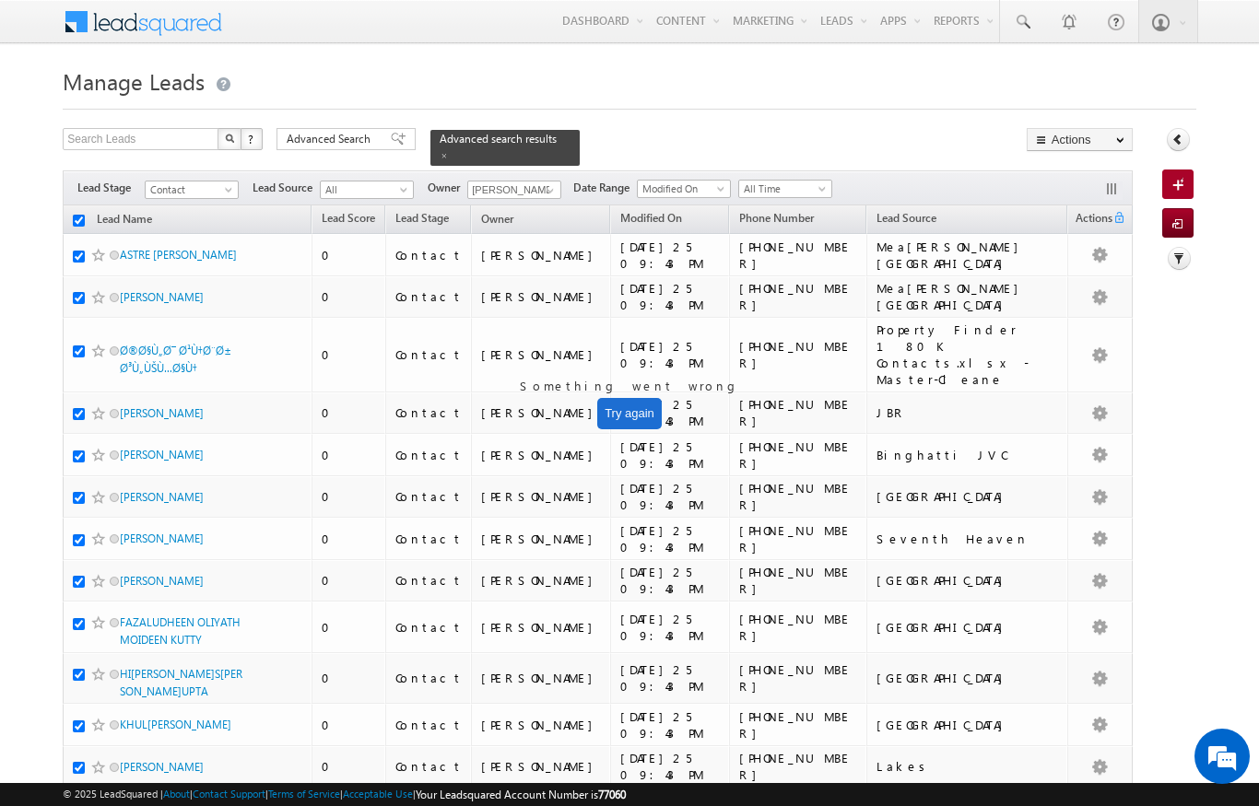
checkbox input "true"
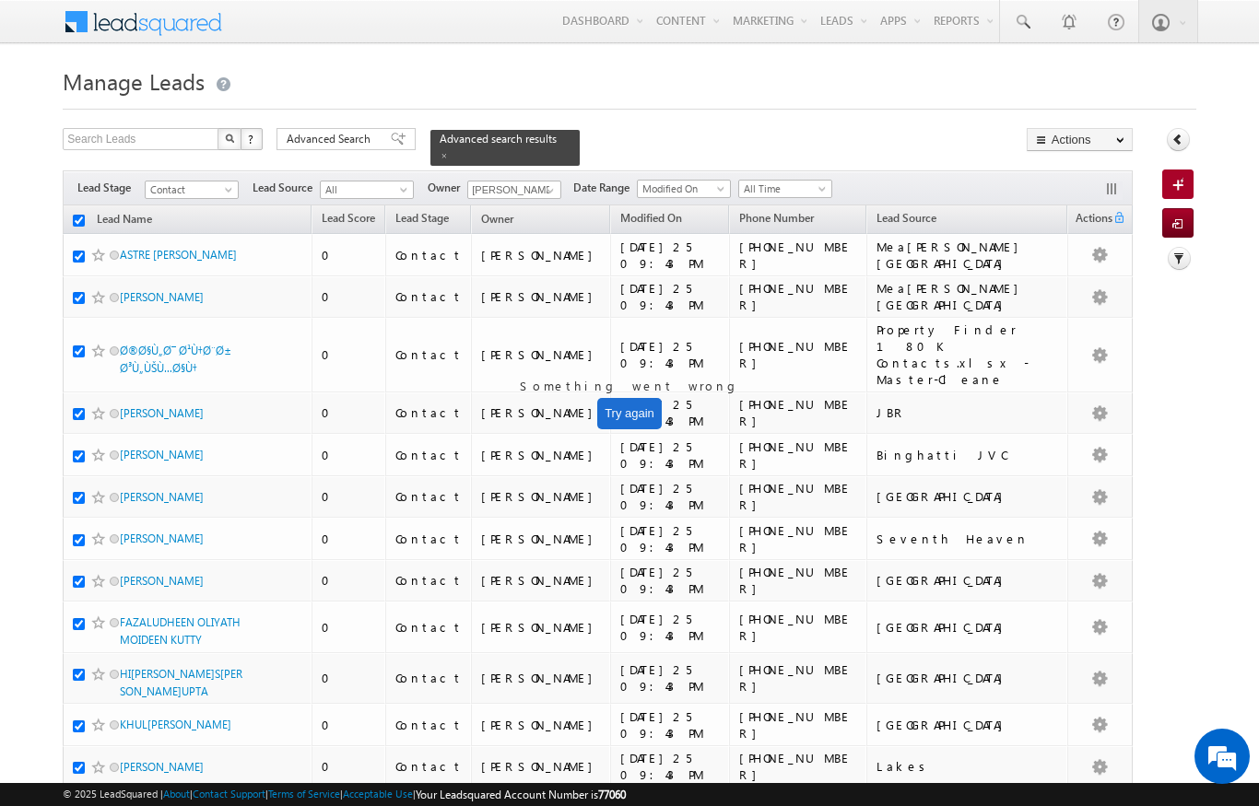
checkbox input "true"
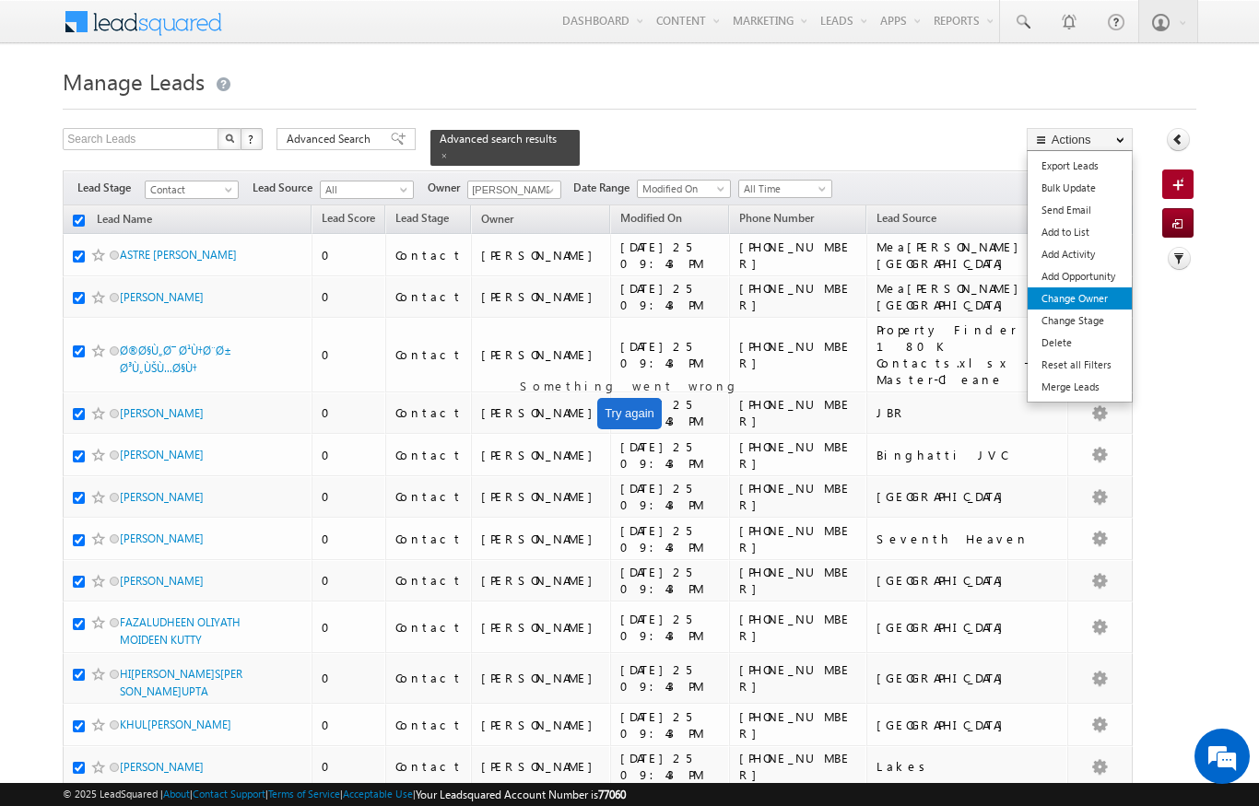
click at [1096, 301] on link "Change Owner" at bounding box center [1080, 299] width 104 height 22
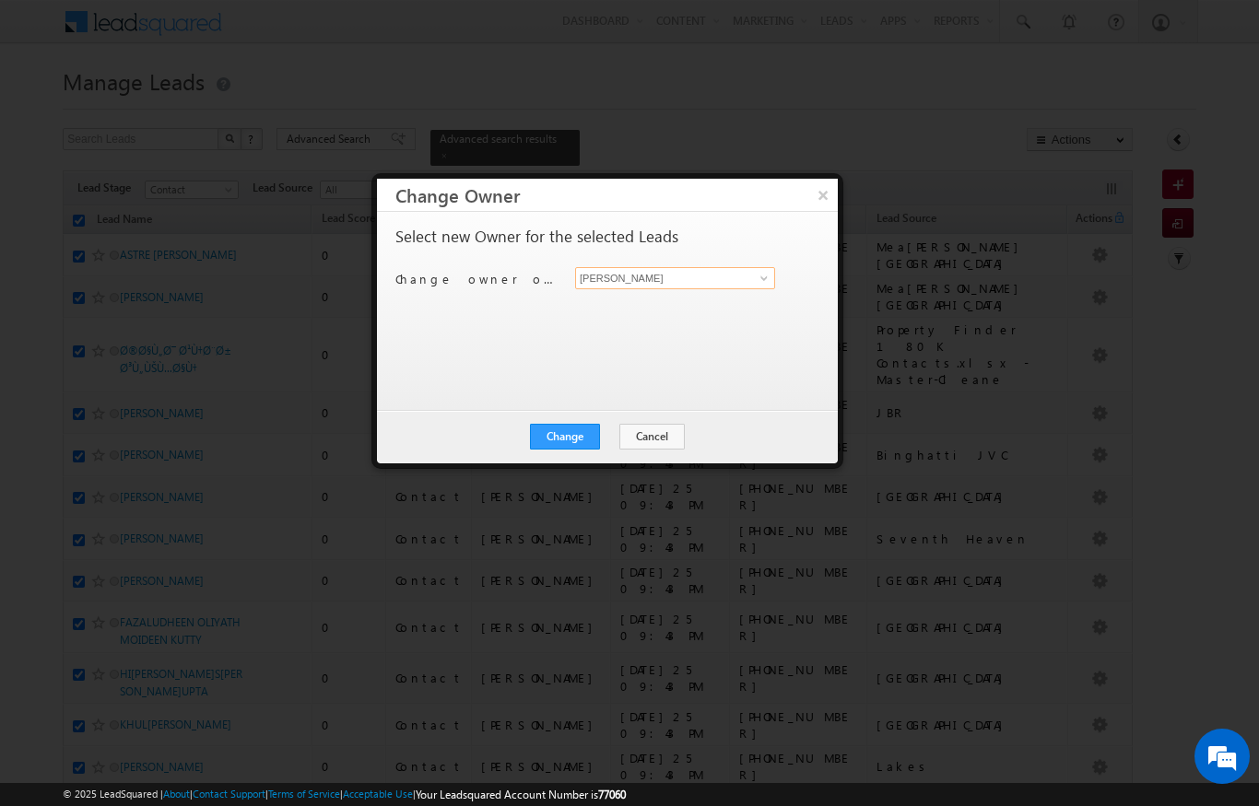
click at [774, 278] on input "[PERSON_NAME]" at bounding box center [675, 278] width 200 height 22
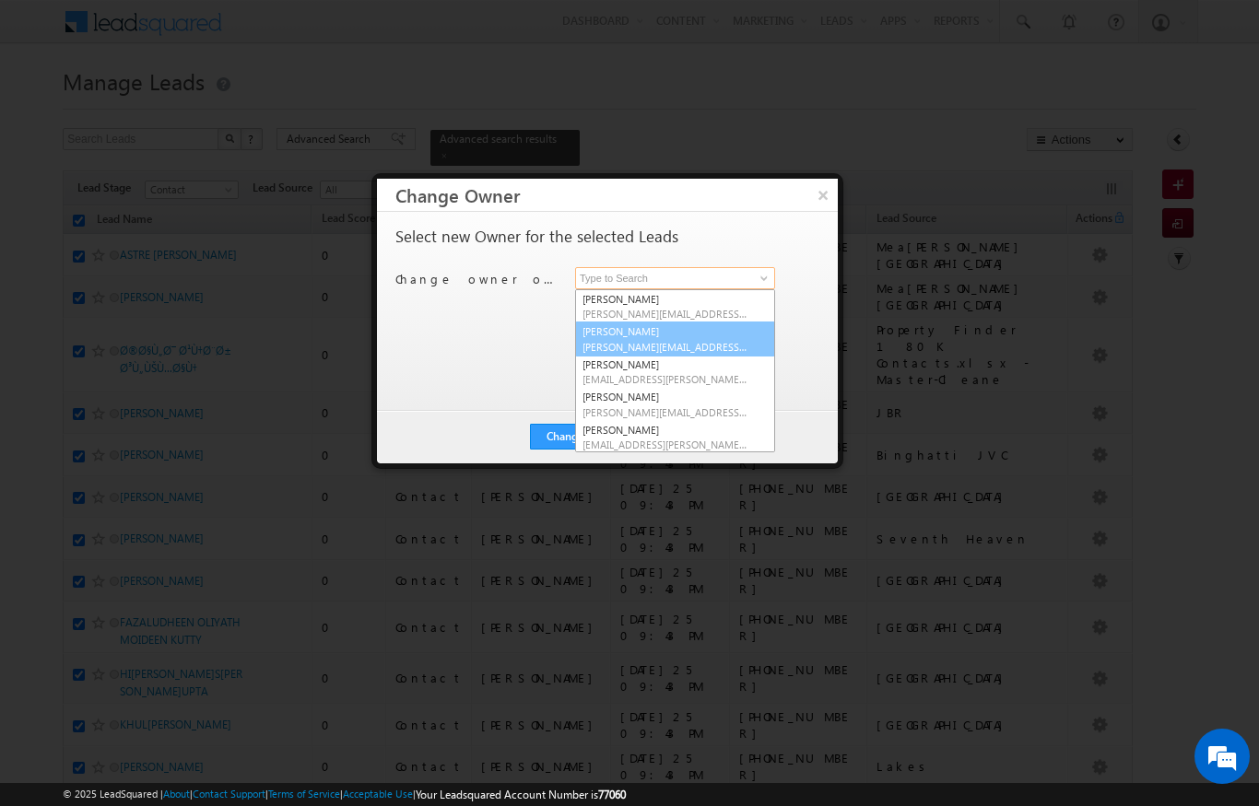
click at [679, 347] on span "[PERSON_NAME][EMAIL_ADDRESS][PERSON_NAME][DOMAIN_NAME]" at bounding box center [665, 347] width 166 height 14
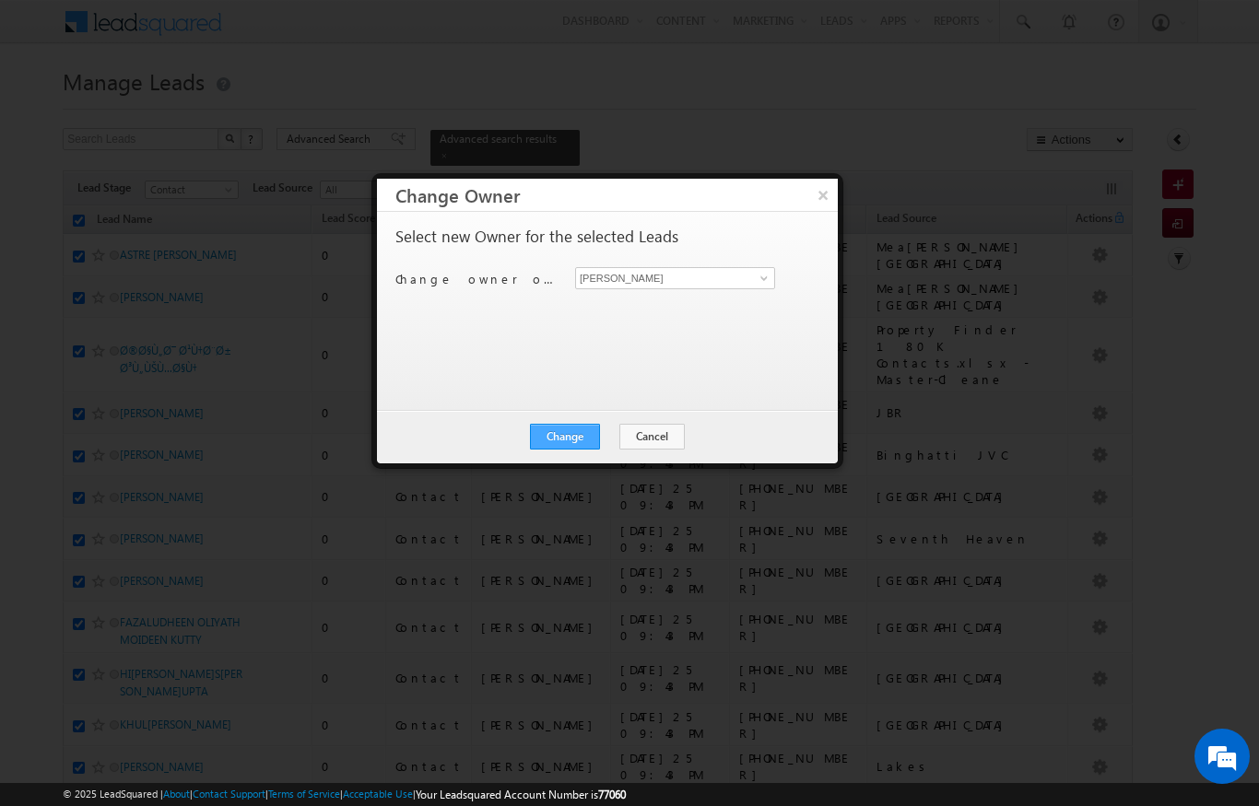
click at [560, 439] on button "Change" at bounding box center [565, 437] width 70 height 26
click at [615, 429] on button "Close" at bounding box center [610, 437] width 59 height 26
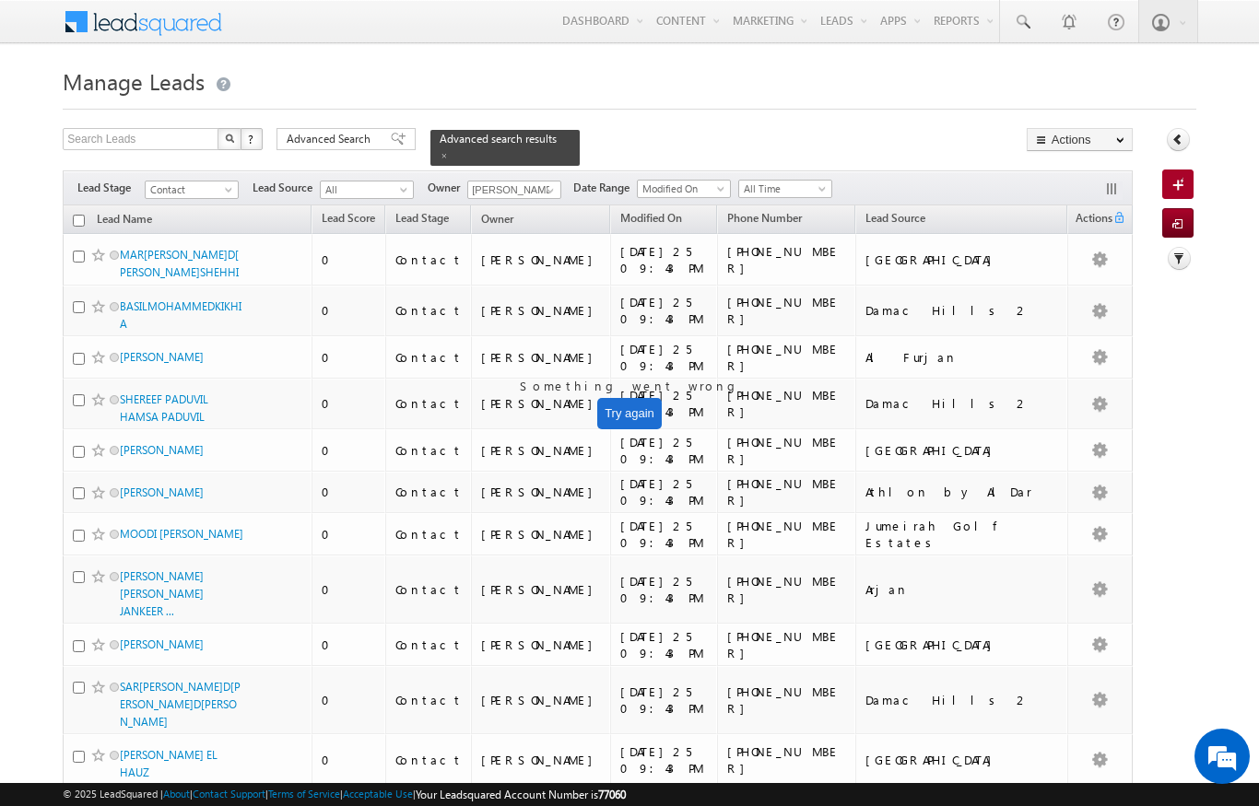
click at [70, 217] on th "Lead Name (sorted descending)" at bounding box center [187, 220] width 249 height 29
click at [75, 215] on input "checkbox" at bounding box center [79, 221] width 12 height 12
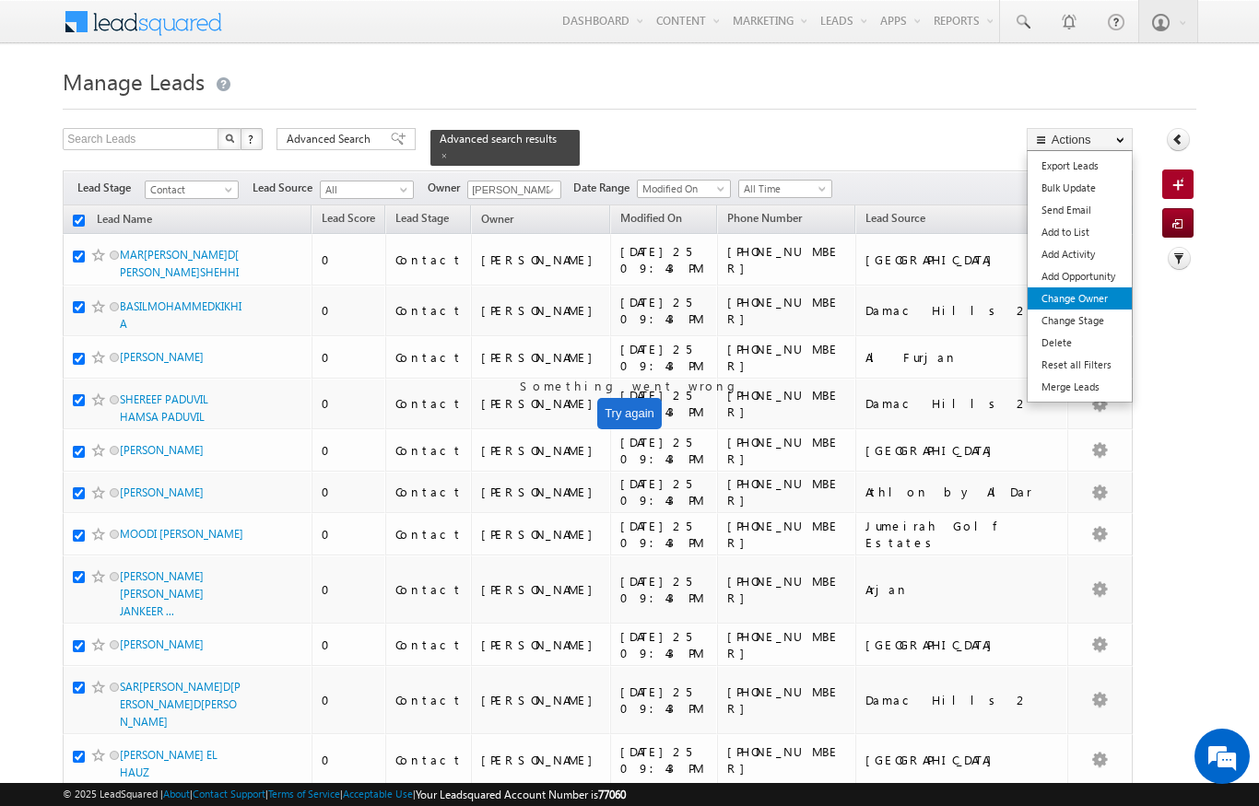
click at [1087, 299] on link "Change Owner" at bounding box center [1080, 299] width 104 height 22
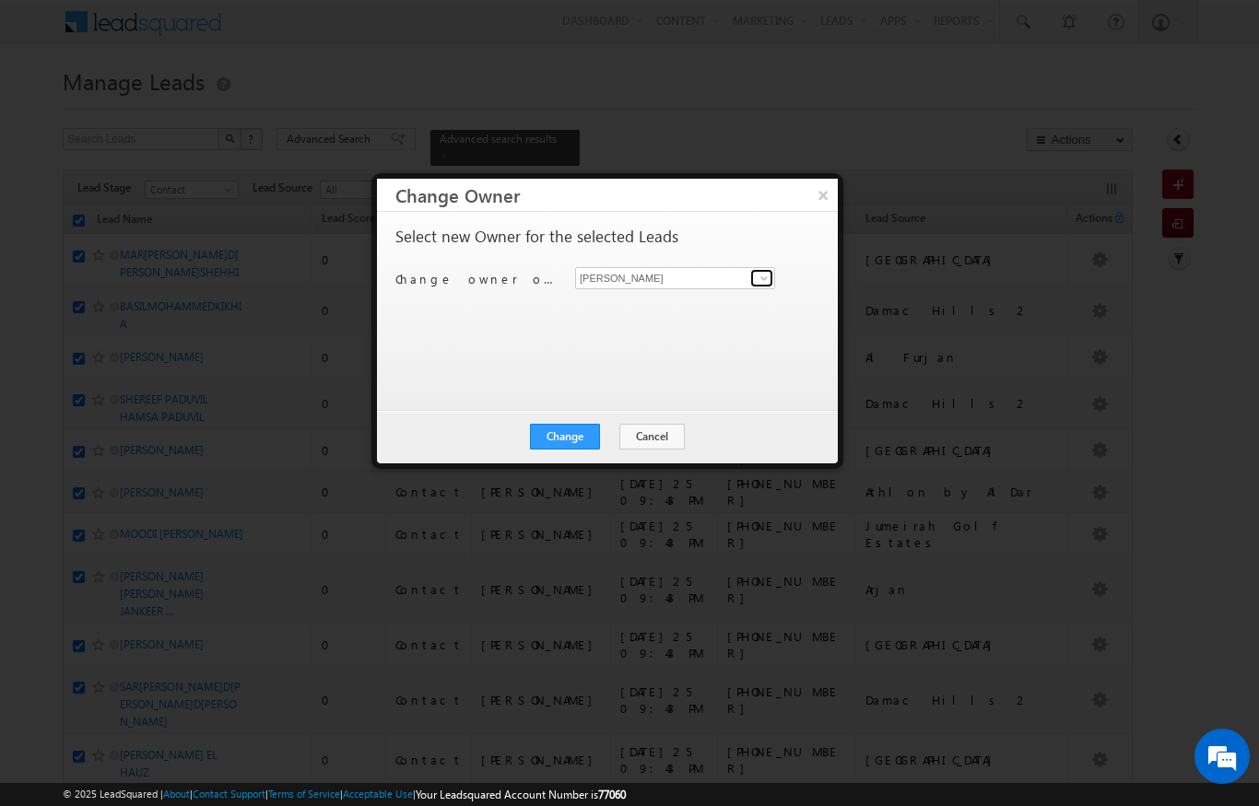
click at [763, 271] on span at bounding box center [764, 278] width 15 height 15
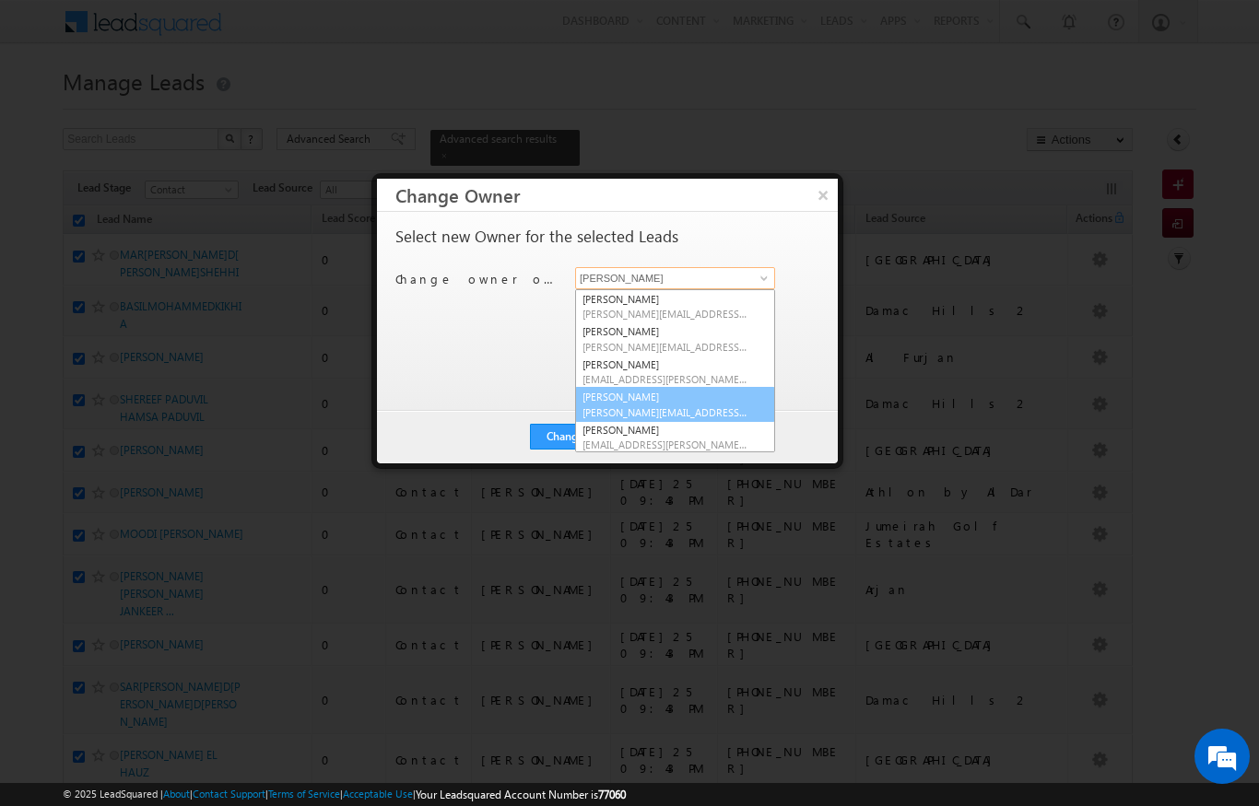
click at [696, 402] on link "[PERSON_NAME] [PERSON_NAME][EMAIL_ADDRESS][DOMAIN_NAME]" at bounding box center [675, 404] width 200 height 35
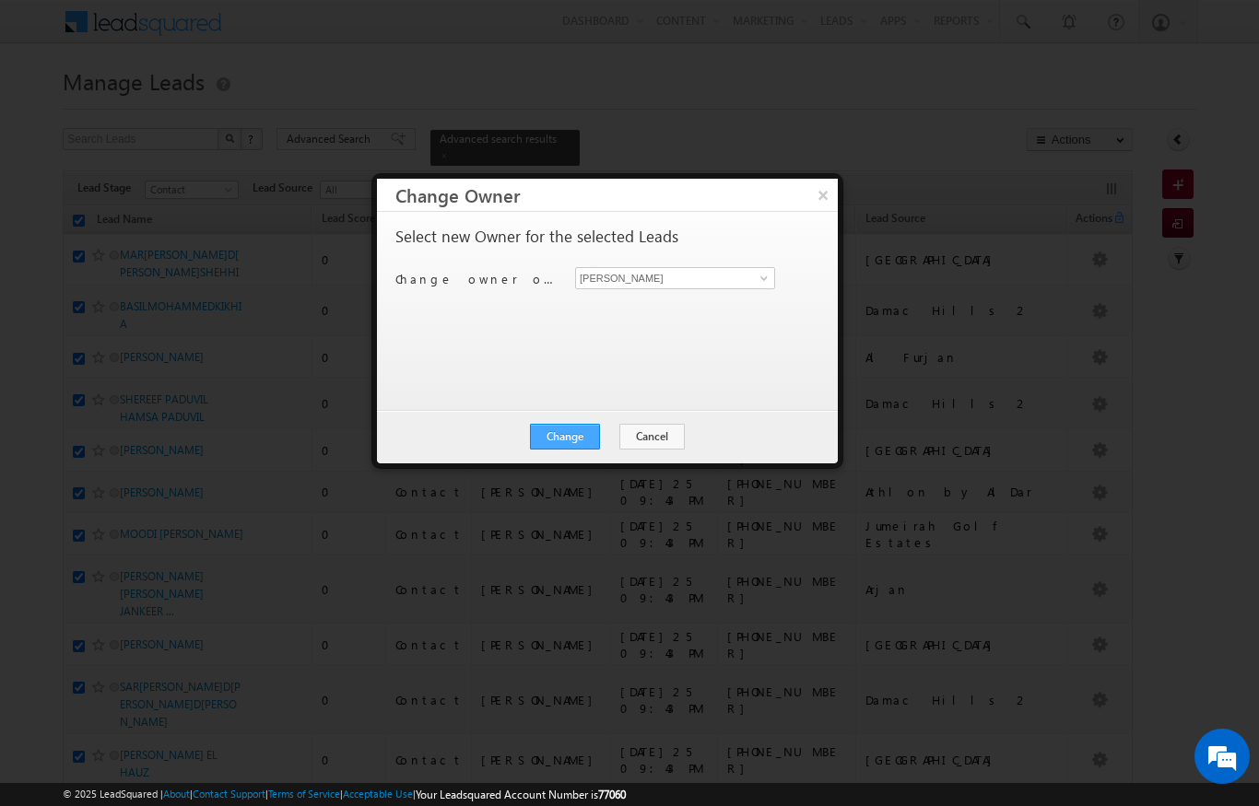
click at [587, 445] on button "Change" at bounding box center [565, 437] width 70 height 26
click at [618, 435] on button "Close" at bounding box center [610, 437] width 59 height 26
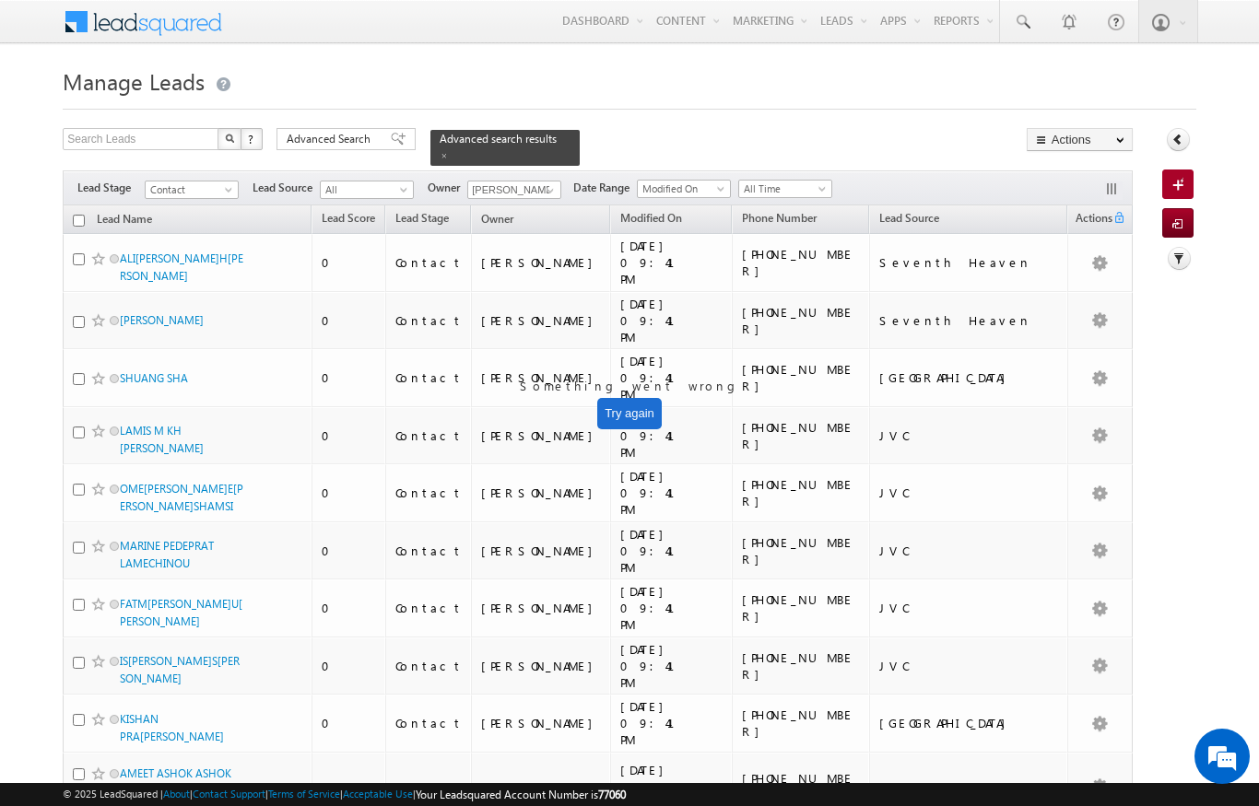
click at [73, 215] on input "checkbox" at bounding box center [79, 221] width 12 height 12
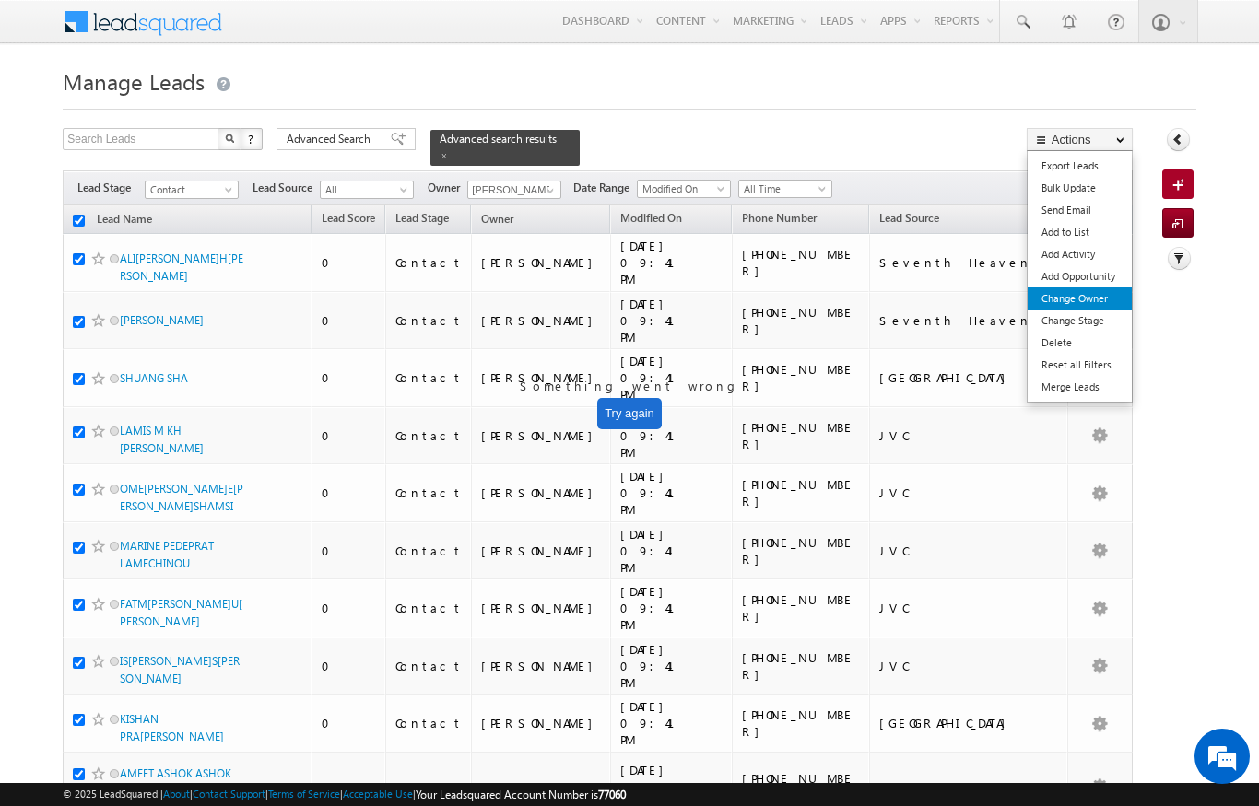
click at [1093, 294] on link "Change Owner" at bounding box center [1080, 299] width 104 height 22
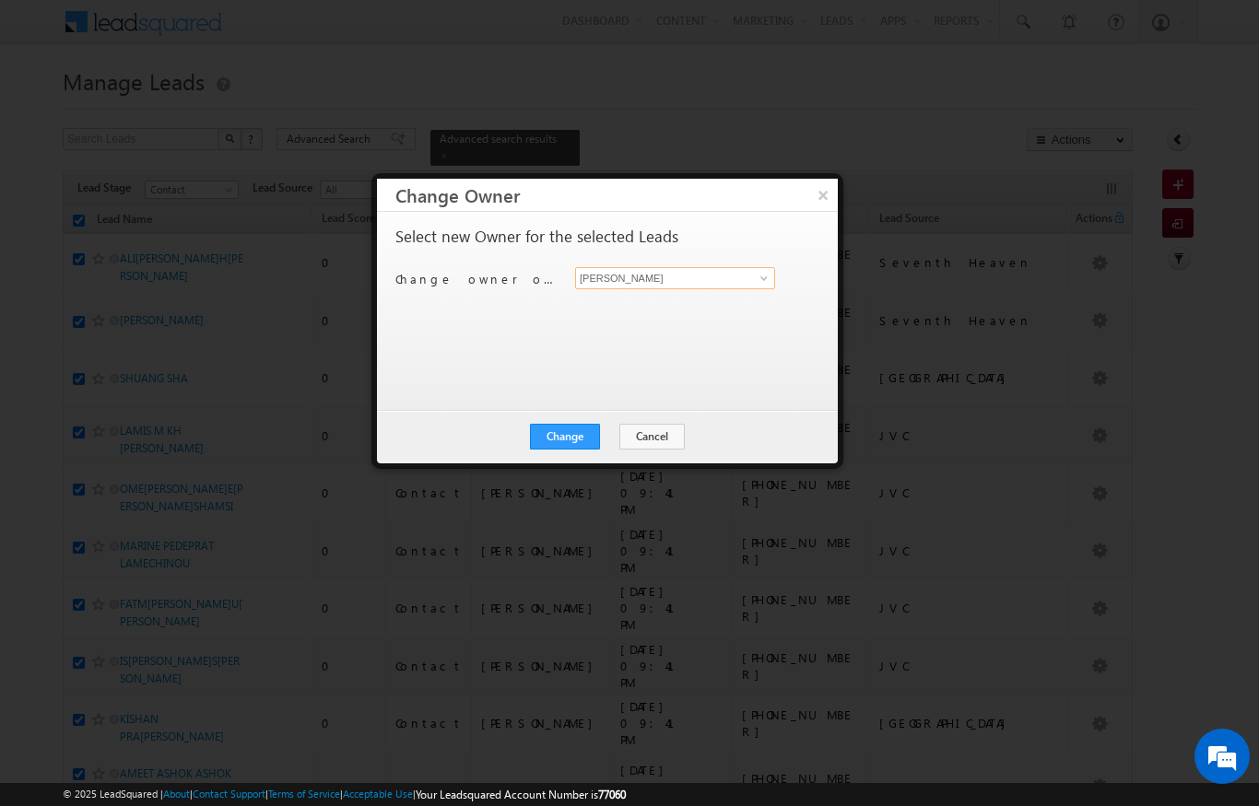
click at [708, 275] on input "[PERSON_NAME]" at bounding box center [675, 278] width 200 height 22
click at [758, 273] on span at bounding box center [764, 278] width 15 height 15
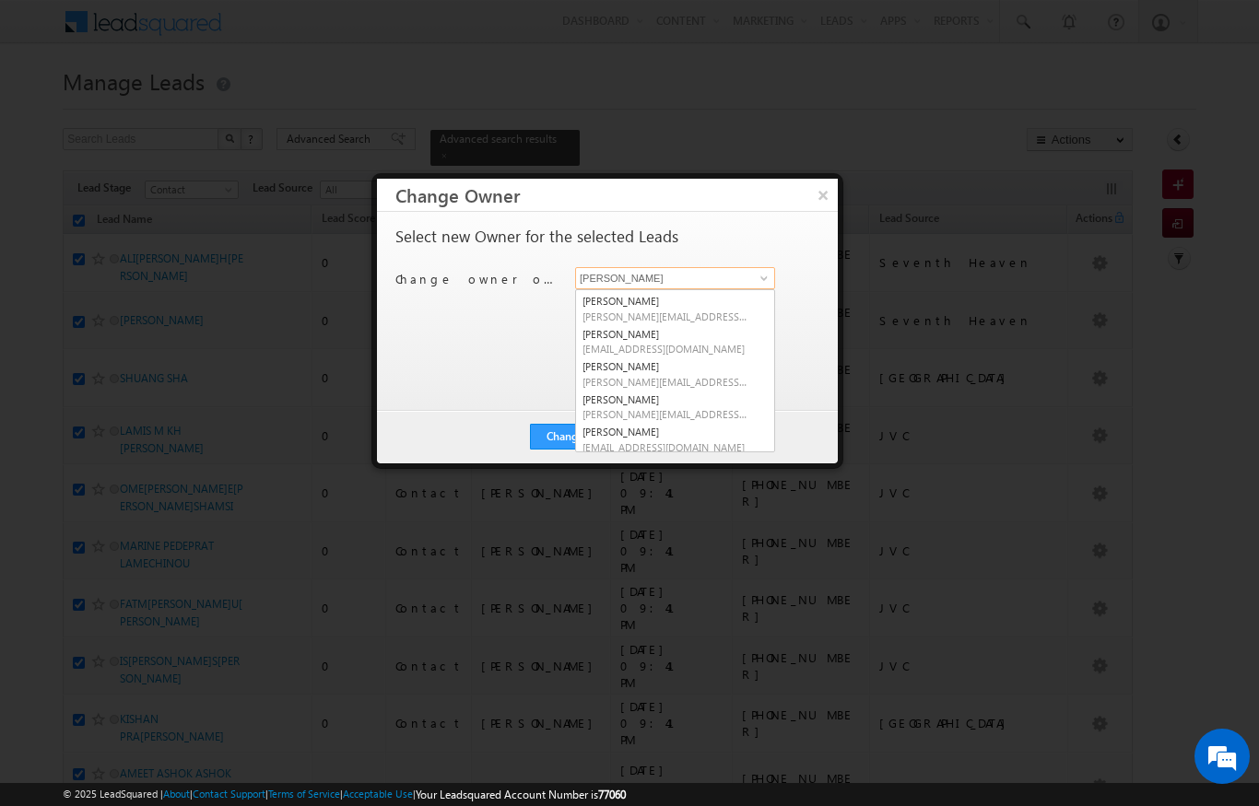
scroll to position [159, 0]
click at [670, 377] on span "[PERSON_NAME][EMAIL_ADDRESS][DOMAIN_NAME]" at bounding box center [665, 384] width 166 height 14
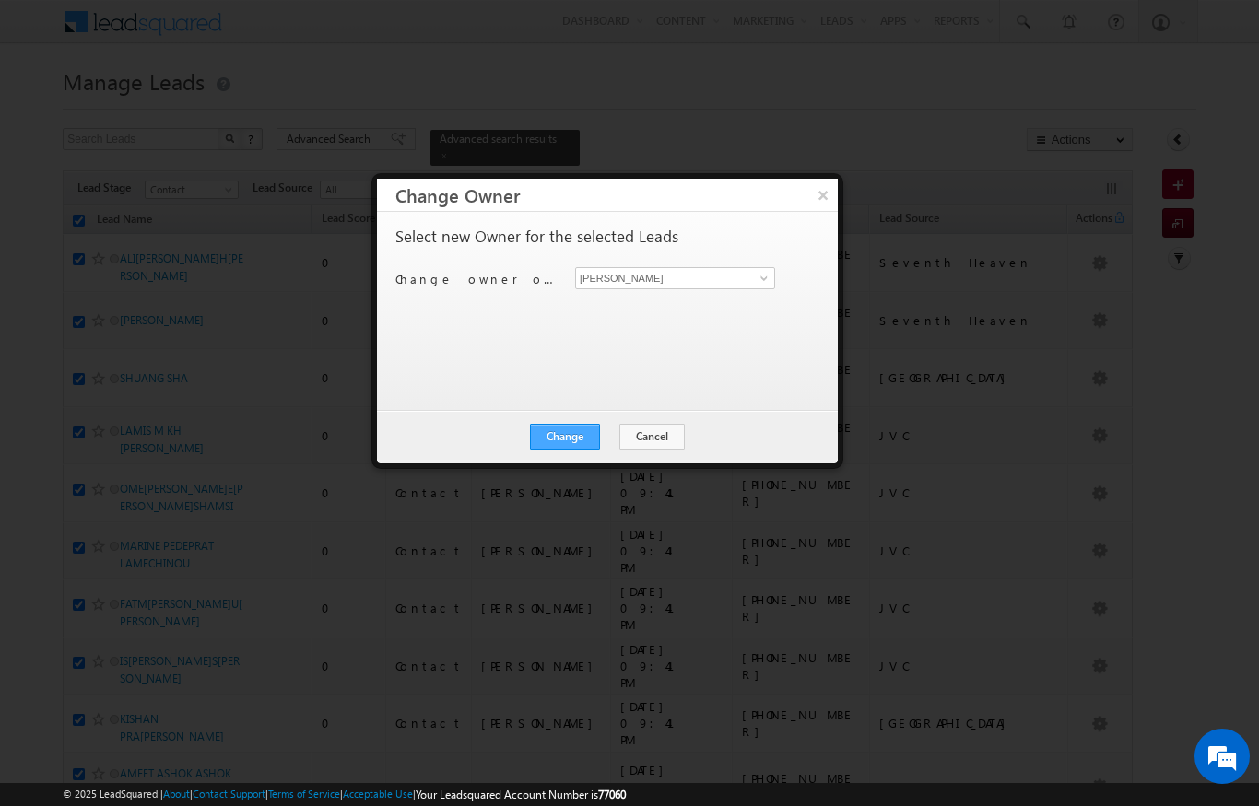
click at [590, 434] on button "Change" at bounding box center [565, 437] width 70 height 26
click at [622, 441] on button "Close" at bounding box center [610, 437] width 59 height 26
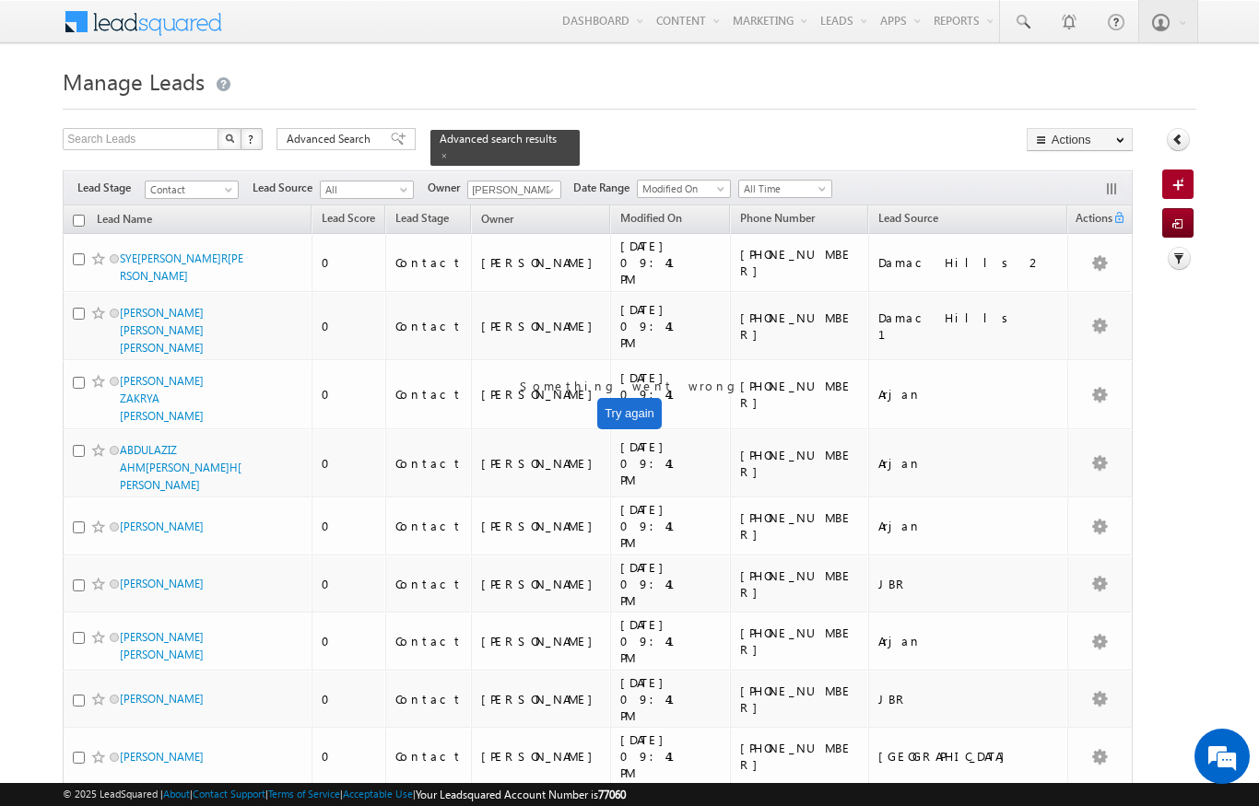
click at [69, 212] on th "Lead Name (sorted descending)" at bounding box center [187, 220] width 249 height 29
click at [77, 215] on input "checkbox" at bounding box center [79, 221] width 12 height 12
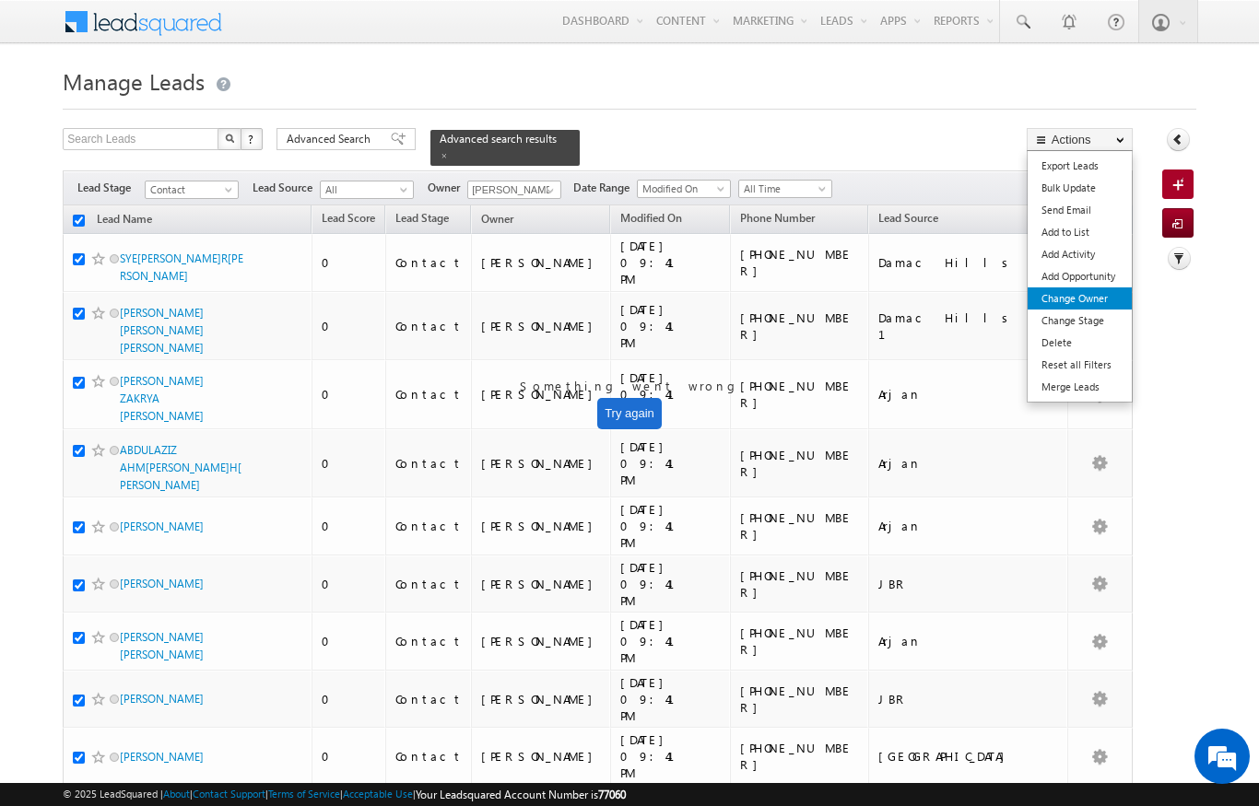
click at [1092, 299] on link "Change Owner" at bounding box center [1080, 299] width 104 height 22
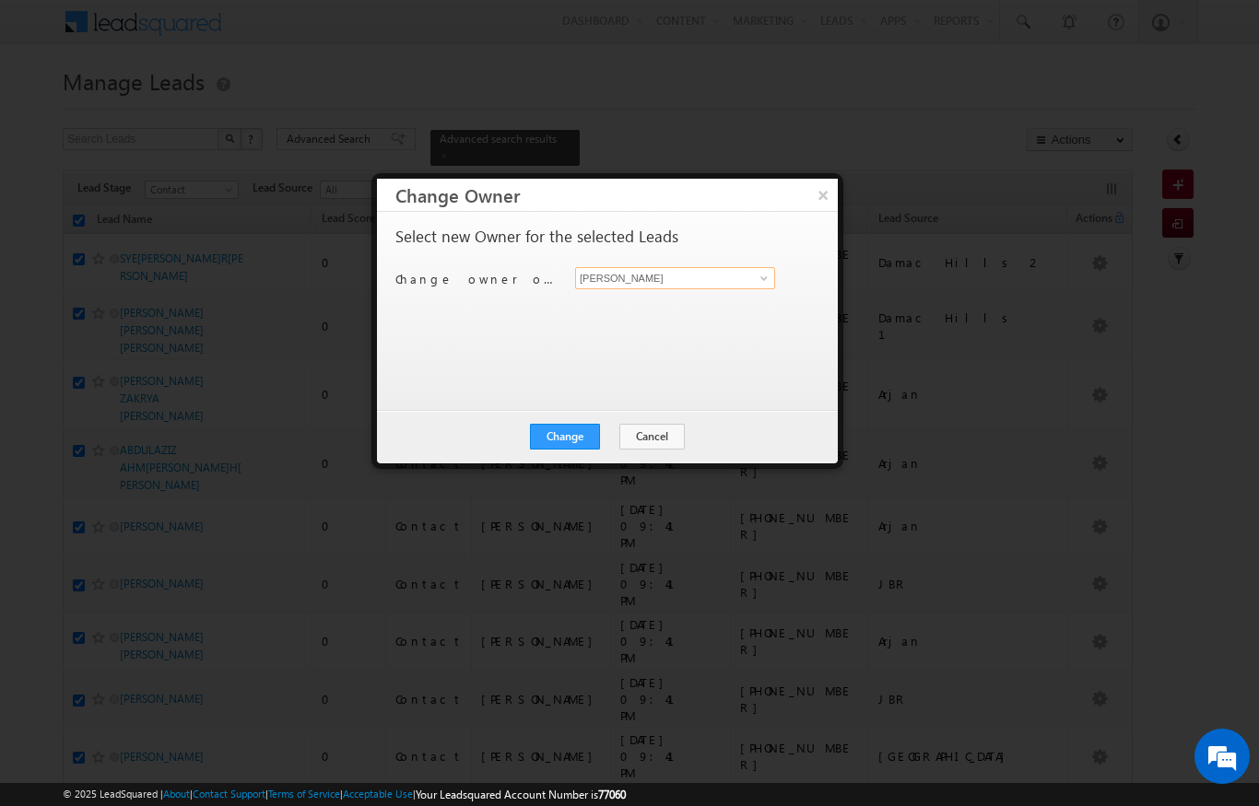
click at [745, 275] on input "[PERSON_NAME]" at bounding box center [675, 278] width 200 height 22
click at [763, 280] on span at bounding box center [764, 278] width 15 height 15
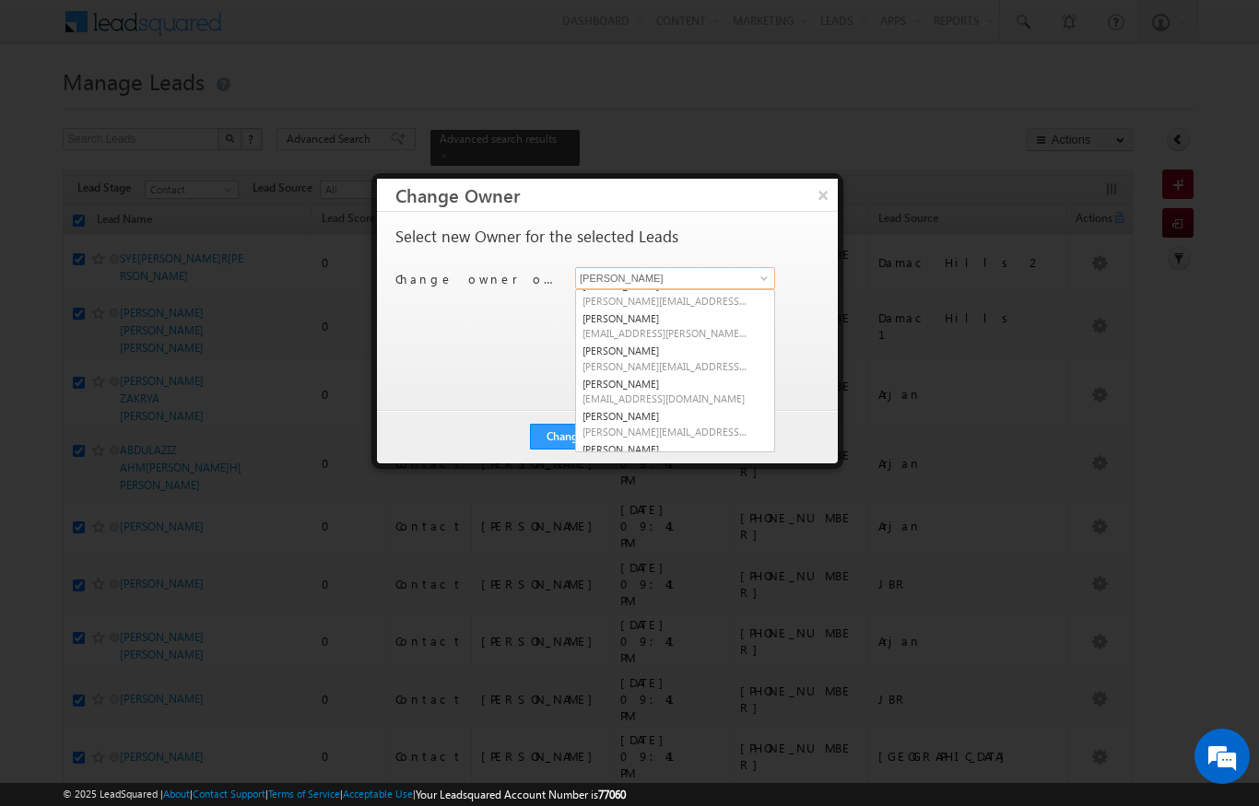
scroll to position [91, 0]
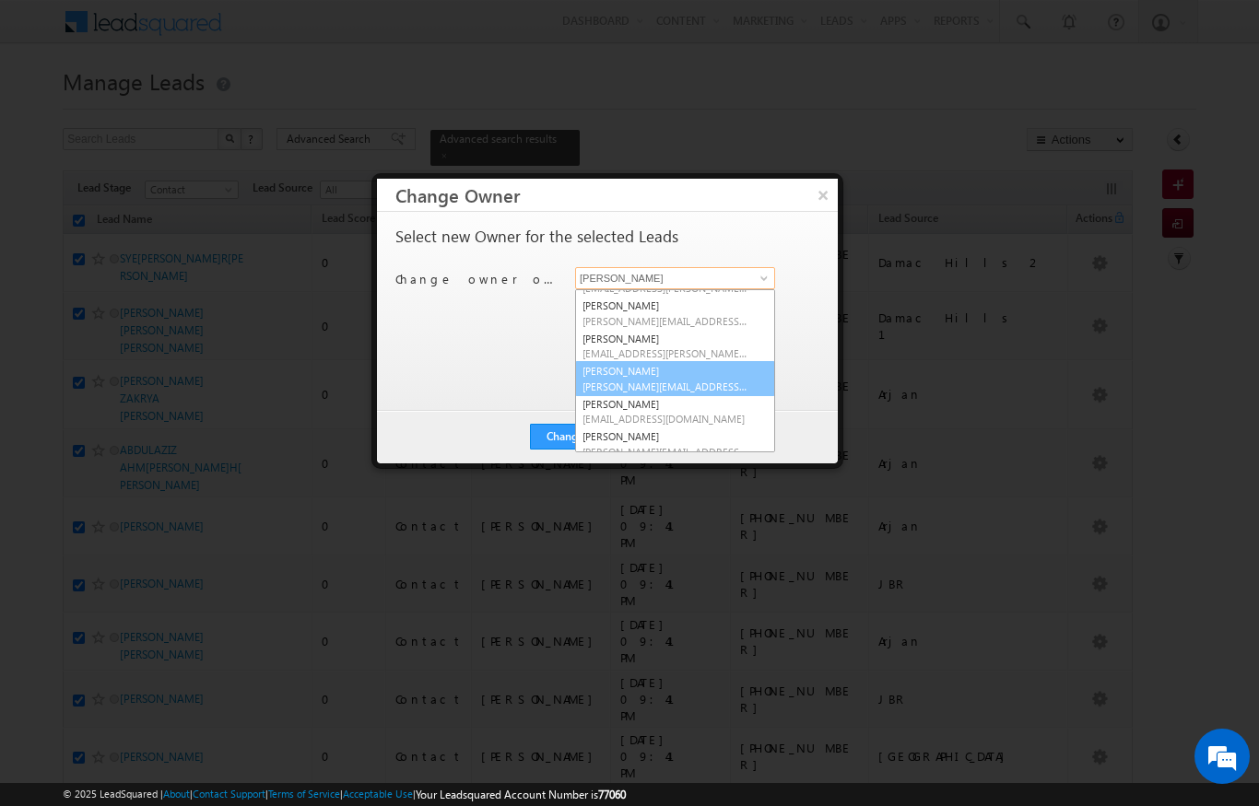
click at [704, 365] on link "[PERSON_NAME] Verhani [PERSON_NAME][EMAIL_ADDRESS][DOMAIN_NAME]" at bounding box center [675, 378] width 200 height 35
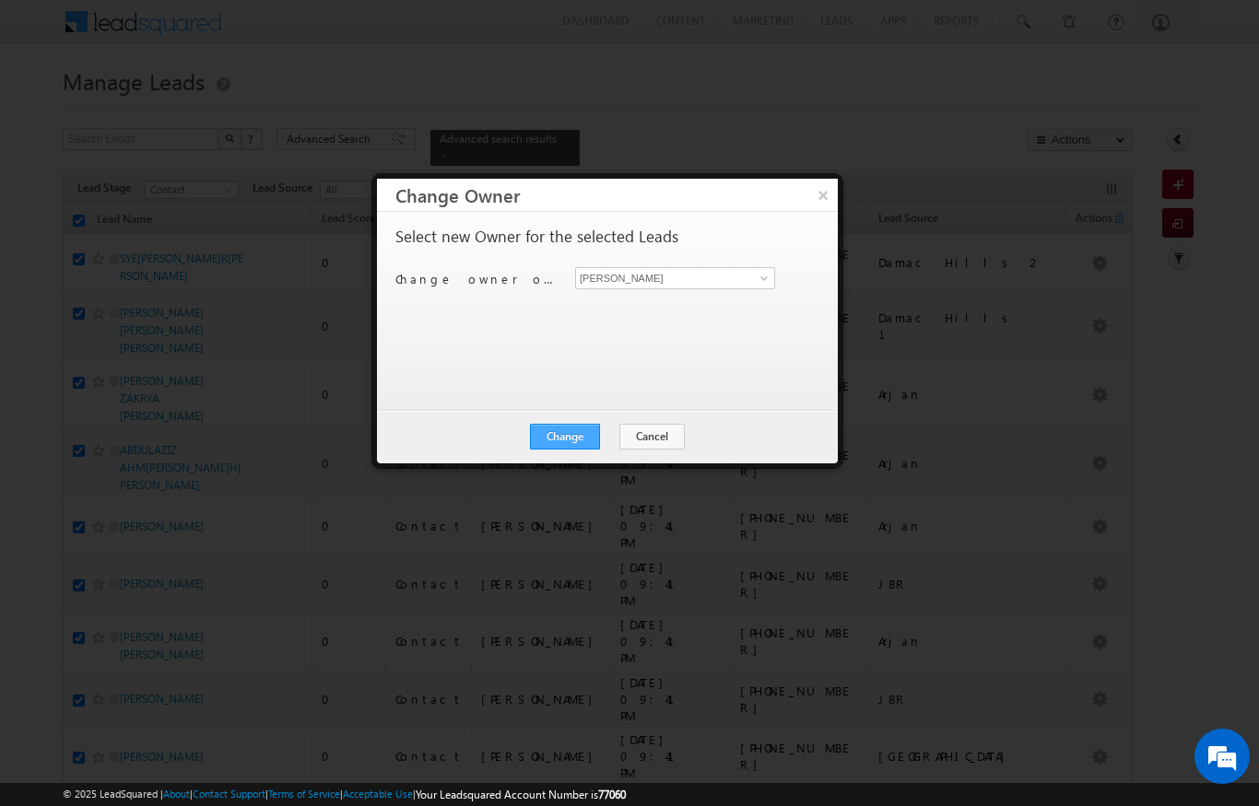
click at [581, 430] on button "Change" at bounding box center [565, 437] width 70 height 26
click at [610, 438] on button "Close" at bounding box center [610, 437] width 59 height 26
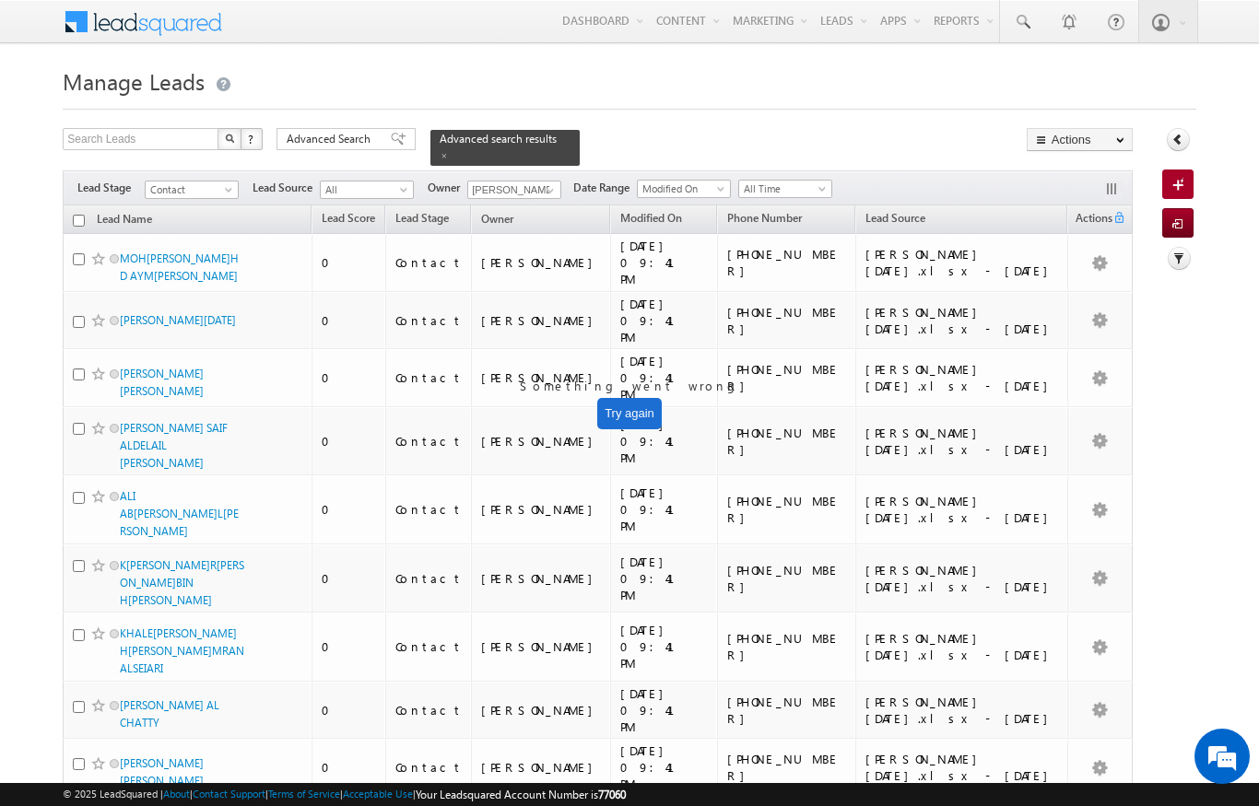
click at [78, 215] on input "checkbox" at bounding box center [79, 221] width 12 height 12
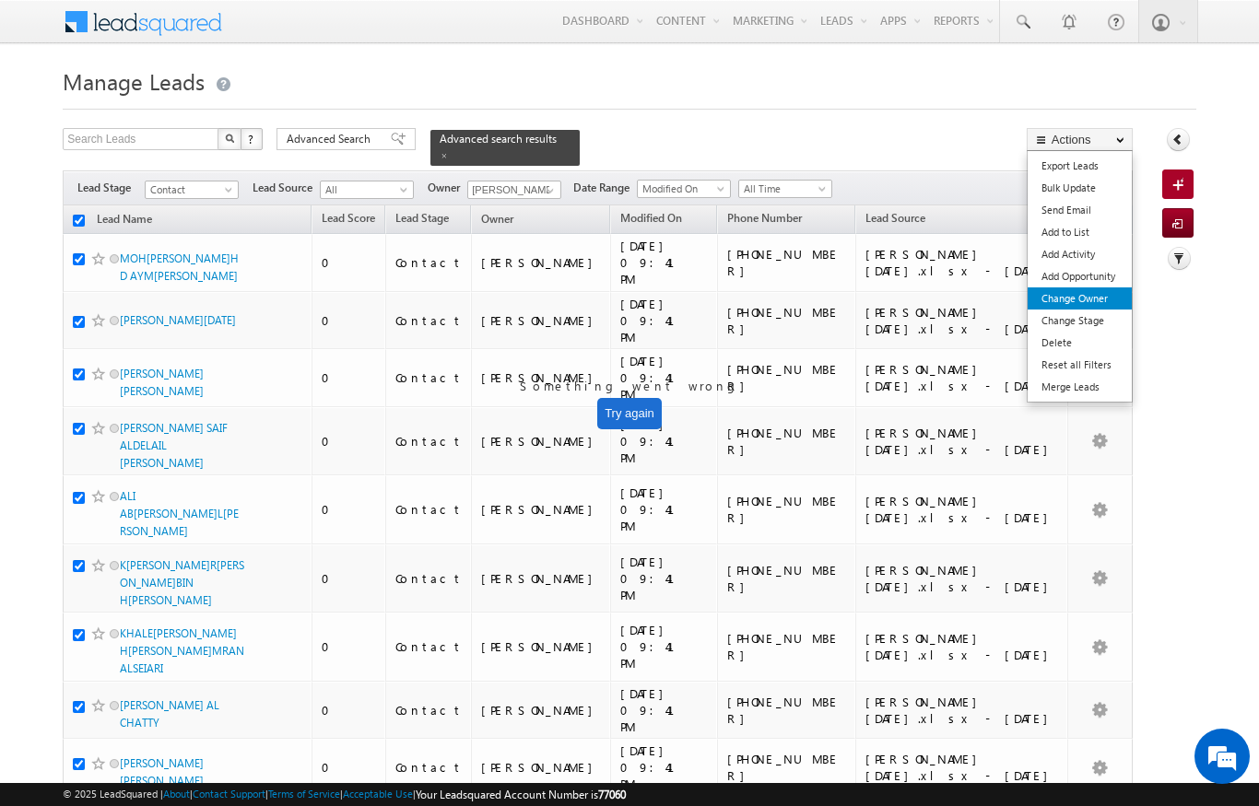
click at [1083, 297] on link "Change Owner" at bounding box center [1080, 299] width 104 height 22
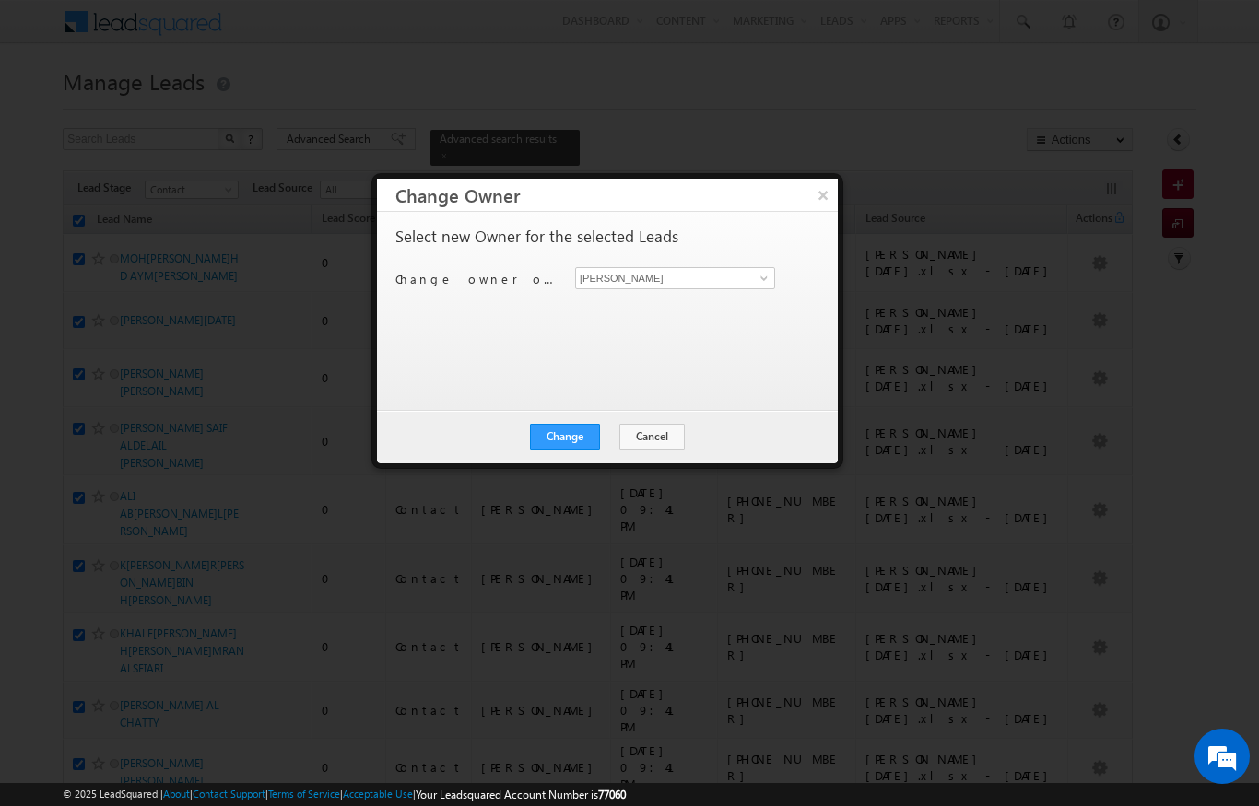
click at [739, 263] on div "Select new Owner for the selected Leads Change owner of 200 leads to Ni[PERSON_…" at bounding box center [605, 302] width 420 height 147
click at [769, 285] on span at bounding box center [764, 278] width 15 height 15
click at [672, 308] on span "[PERSON_NAME][EMAIL_ADDRESS][DOMAIN_NAME]" at bounding box center [665, 314] width 166 height 14
click at [580, 433] on button "Change" at bounding box center [565, 437] width 70 height 26
click at [616, 434] on button "Close" at bounding box center [610, 437] width 59 height 26
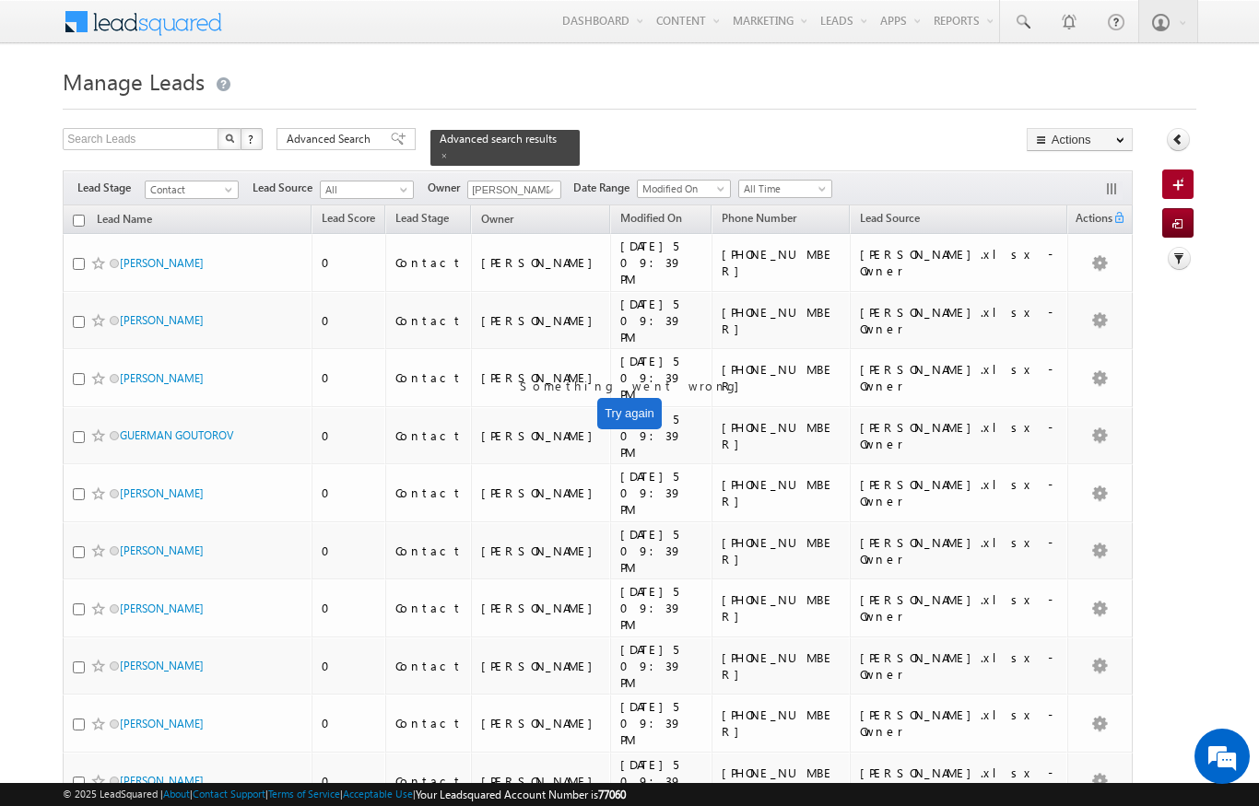
click at [76, 215] on input "checkbox" at bounding box center [79, 221] width 12 height 12
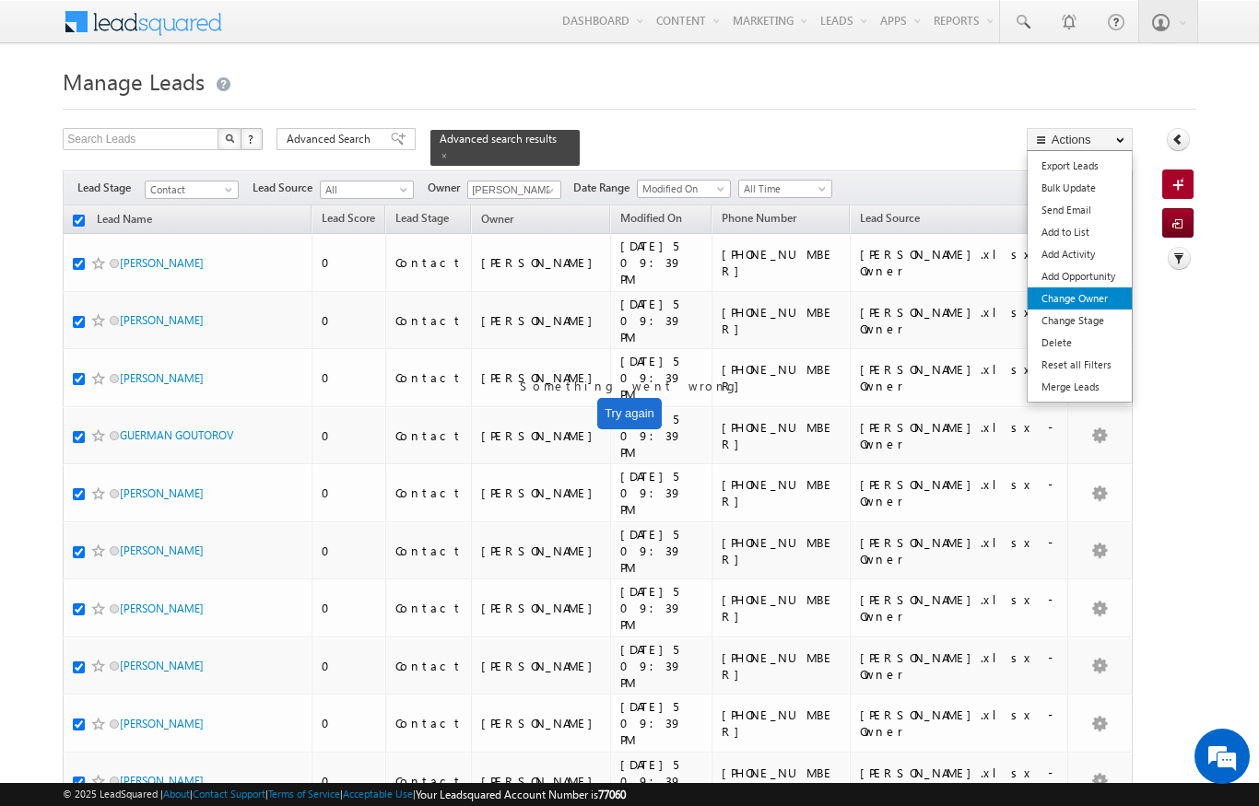
click at [1094, 300] on link "Change Owner" at bounding box center [1080, 299] width 104 height 22
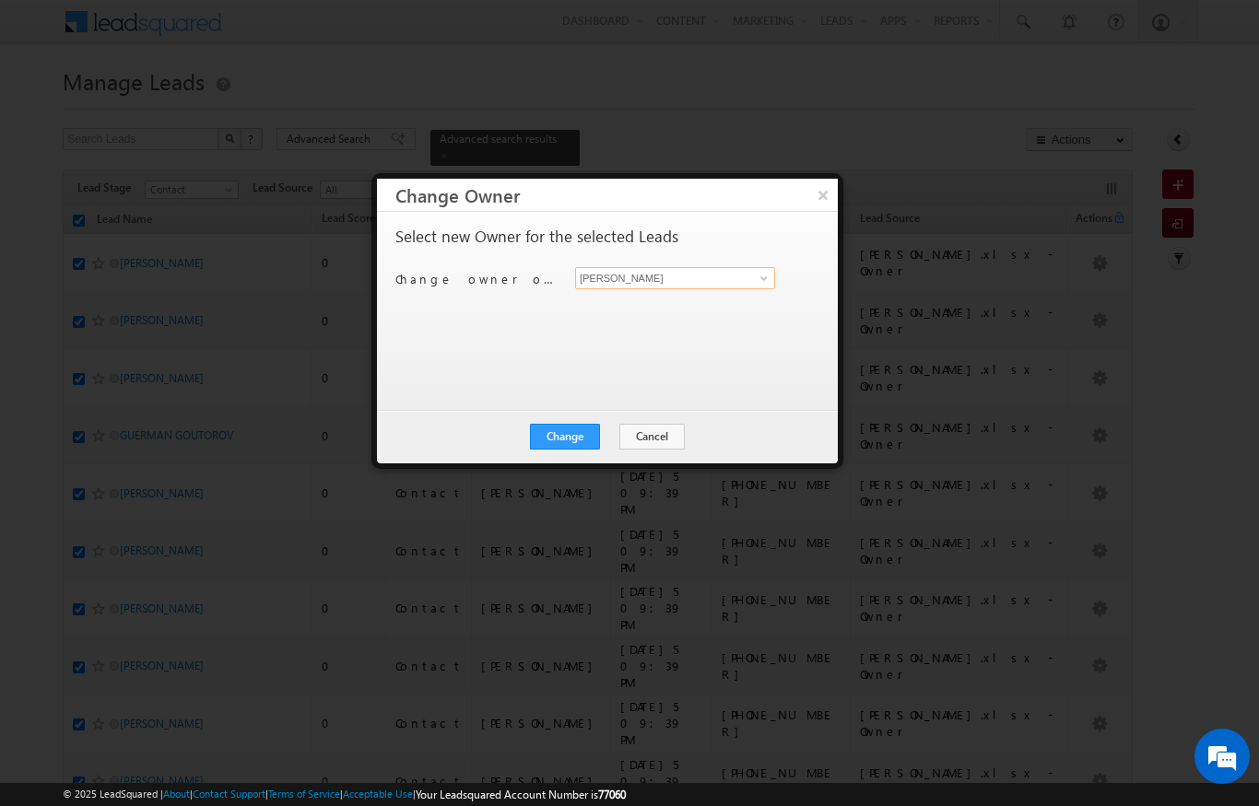
click at [746, 287] on input "[PERSON_NAME]" at bounding box center [675, 278] width 200 height 22
click at [724, 312] on span "[EMAIL_ADDRESS][PERSON_NAME][DOMAIN_NAME]" at bounding box center [665, 314] width 166 height 14
click at [563, 449] on button "Change" at bounding box center [565, 437] width 70 height 26
click at [613, 447] on button "Close" at bounding box center [610, 437] width 59 height 26
